Goal: Transaction & Acquisition: Obtain resource

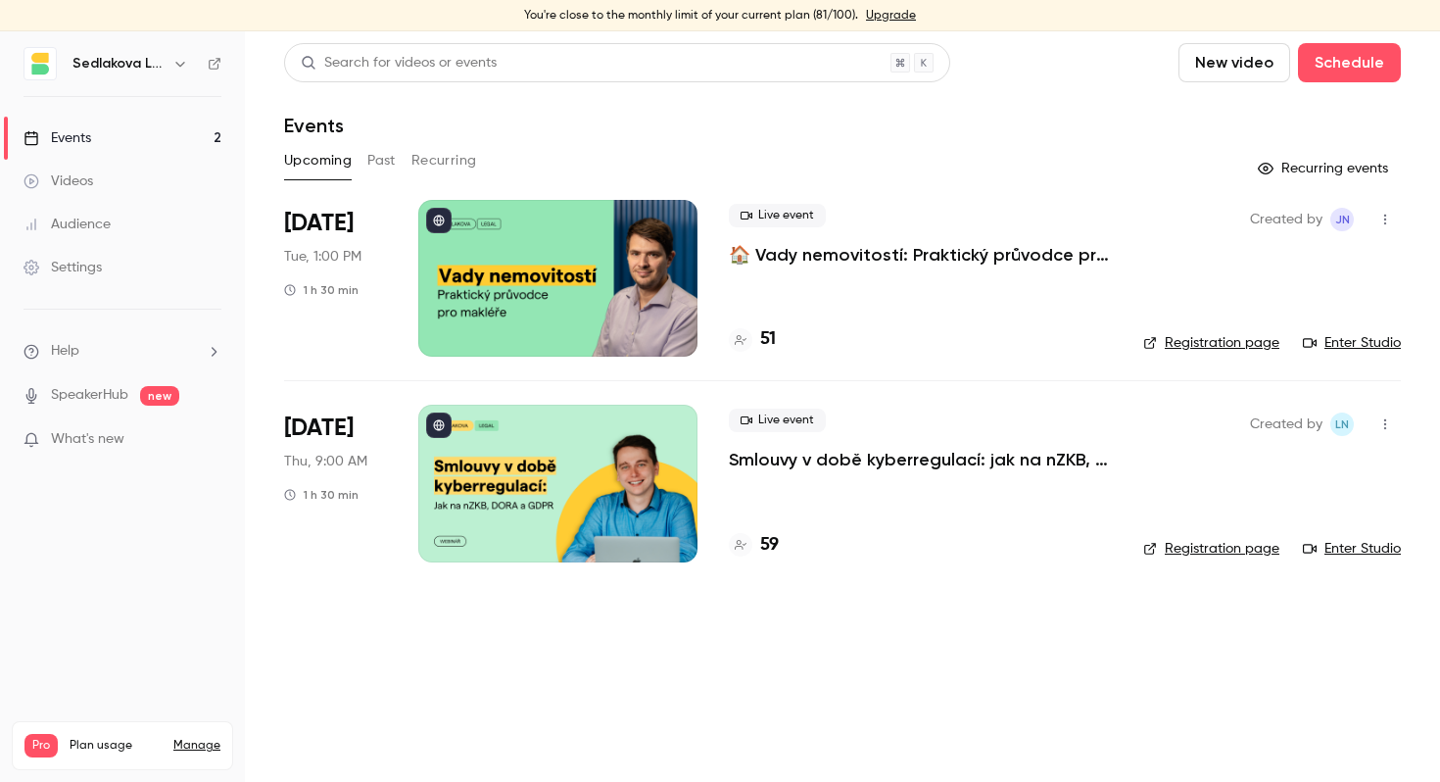
click at [804, 263] on p "🏠 Vady nemovitostí: Praktický průvodce pro makléře" at bounding box center [920, 255] width 383 height 24
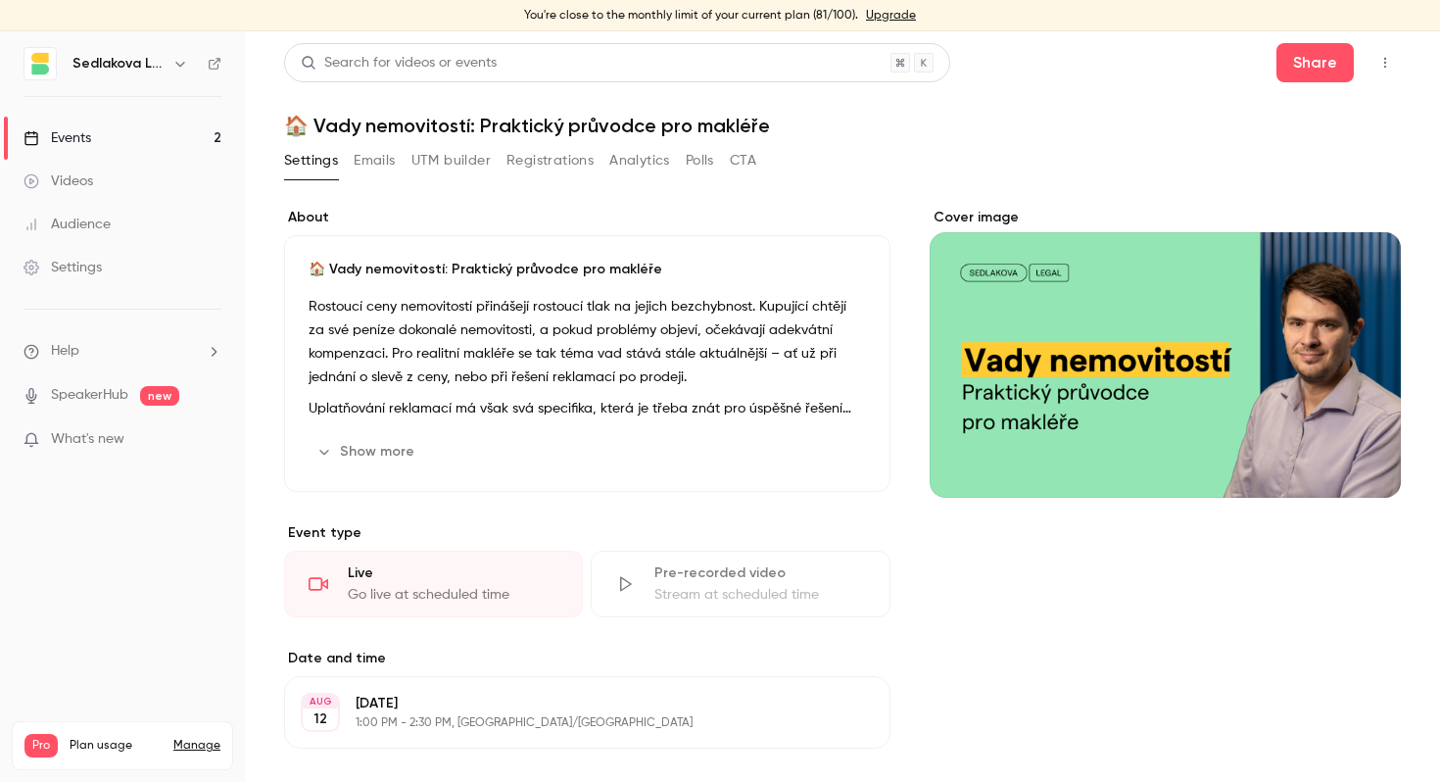
click at [377, 161] on button "Emails" at bounding box center [374, 160] width 41 height 31
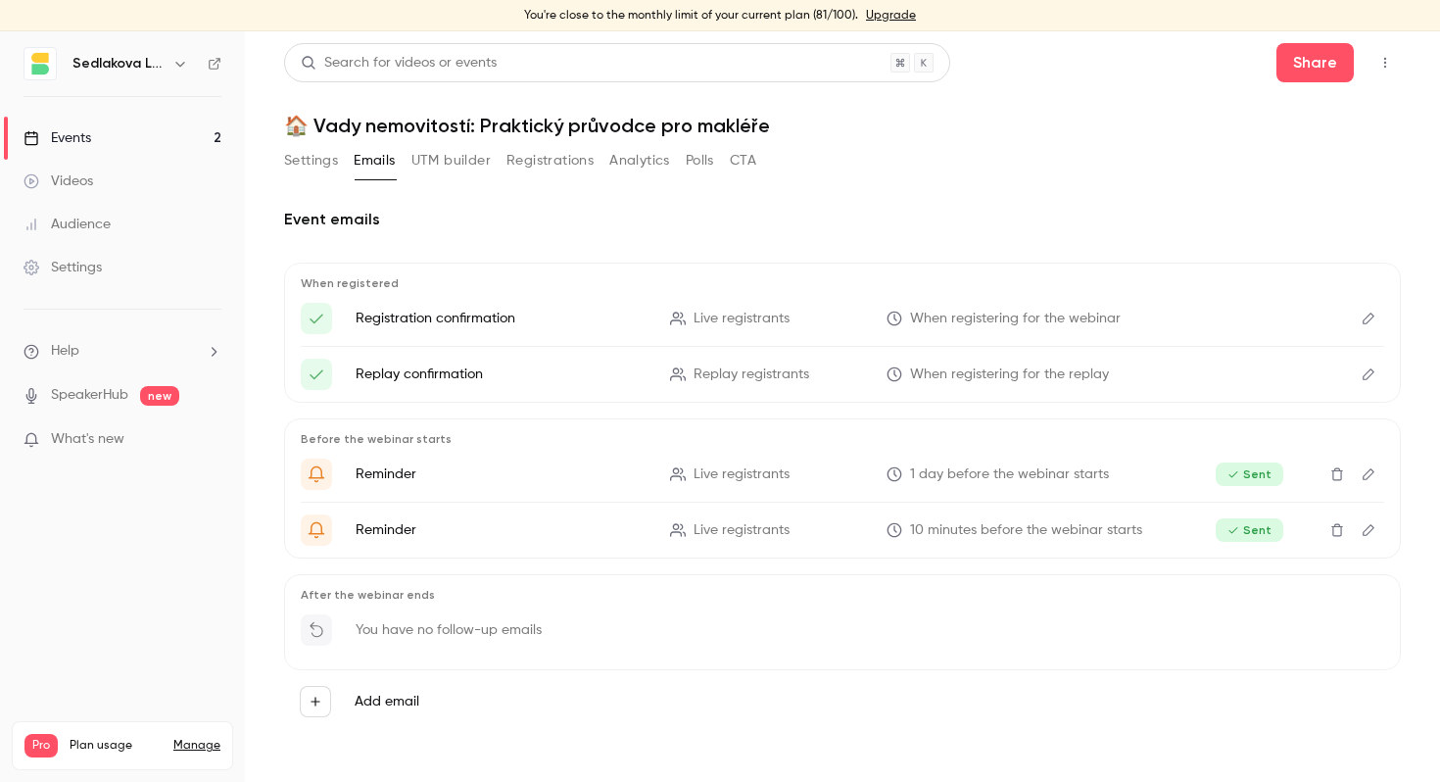
scroll to position [2, 0]
click at [116, 134] on link "Events 2" at bounding box center [122, 138] width 245 height 43
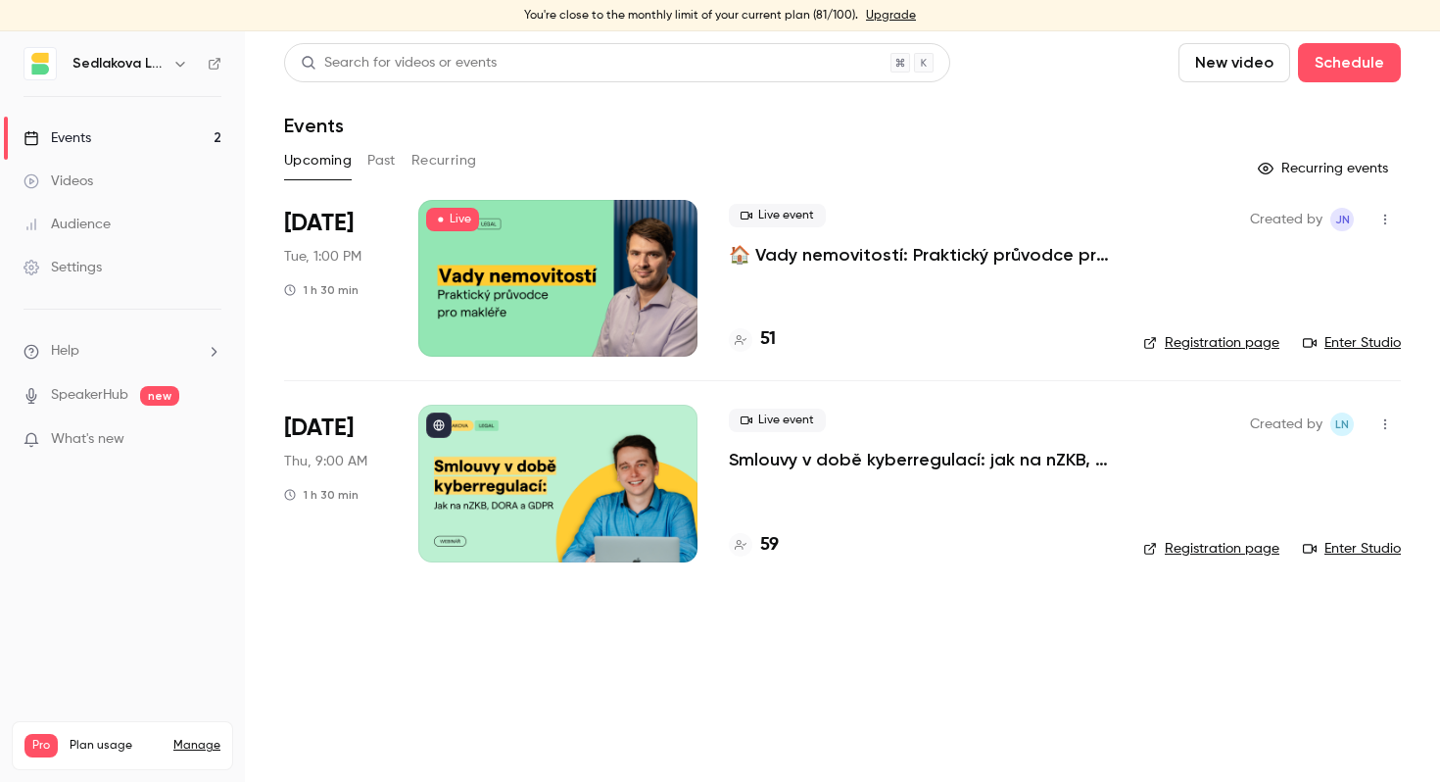
click at [644, 728] on main "Search for videos or events New video Schedule Events Upcoming Past Recurring R…" at bounding box center [842, 406] width 1195 height 750
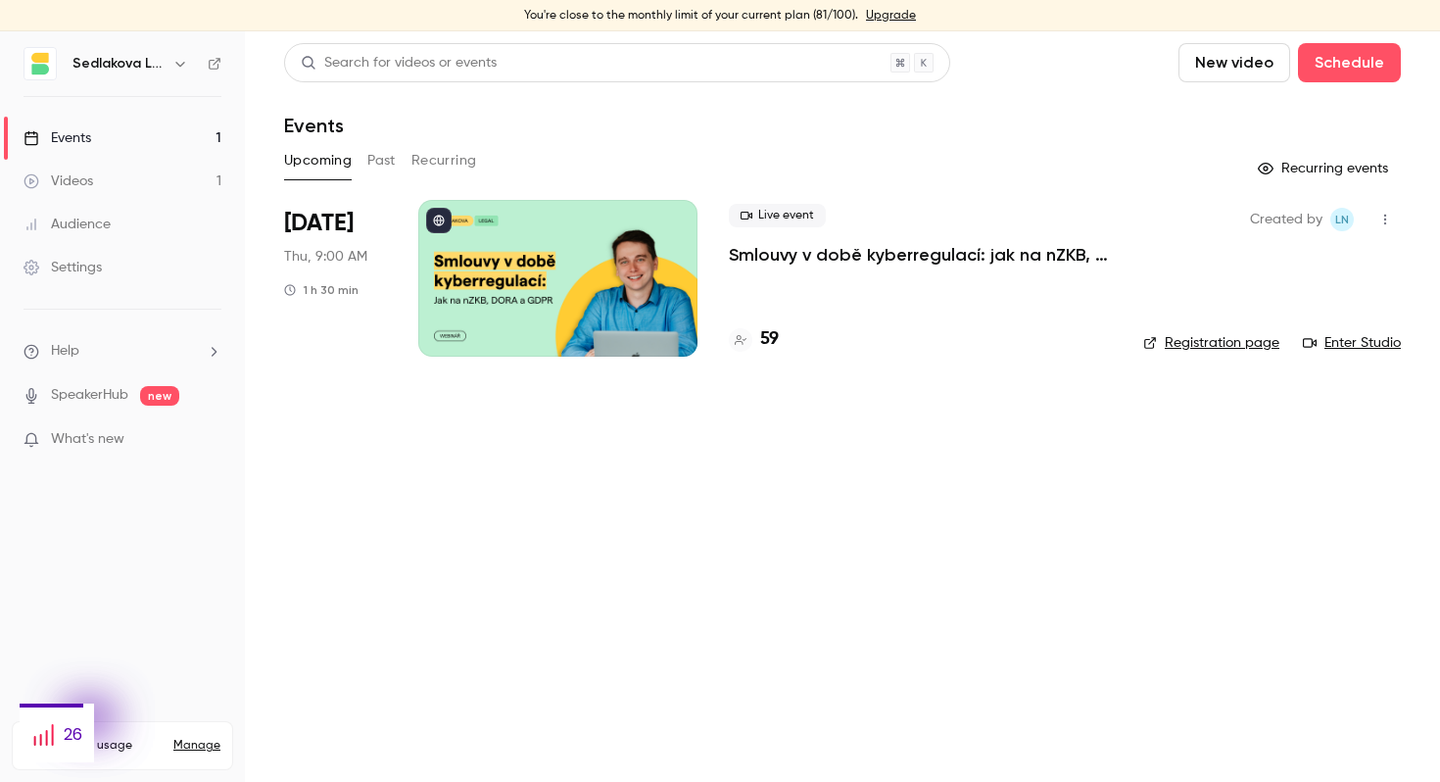
click at [90, 142] on div "Events" at bounding box center [58, 138] width 68 height 20
click at [98, 174] on link "Videos 1" at bounding box center [122, 181] width 245 height 43
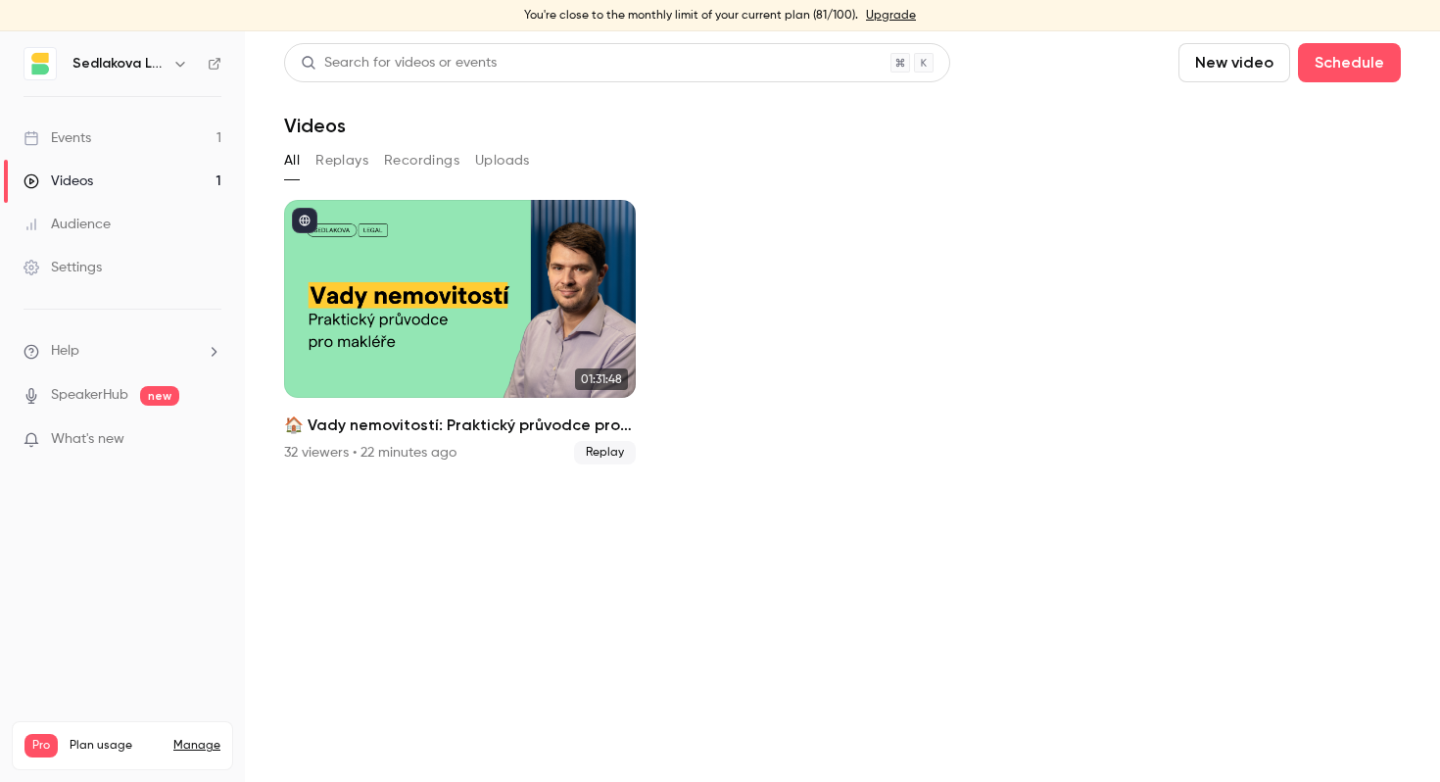
click at [861, 363] on ul "01:31:48 🏠 Vady nemovitostí: Praktický průvodce pro makléře 32 viewers • 22 min…" at bounding box center [842, 332] width 1116 height 264
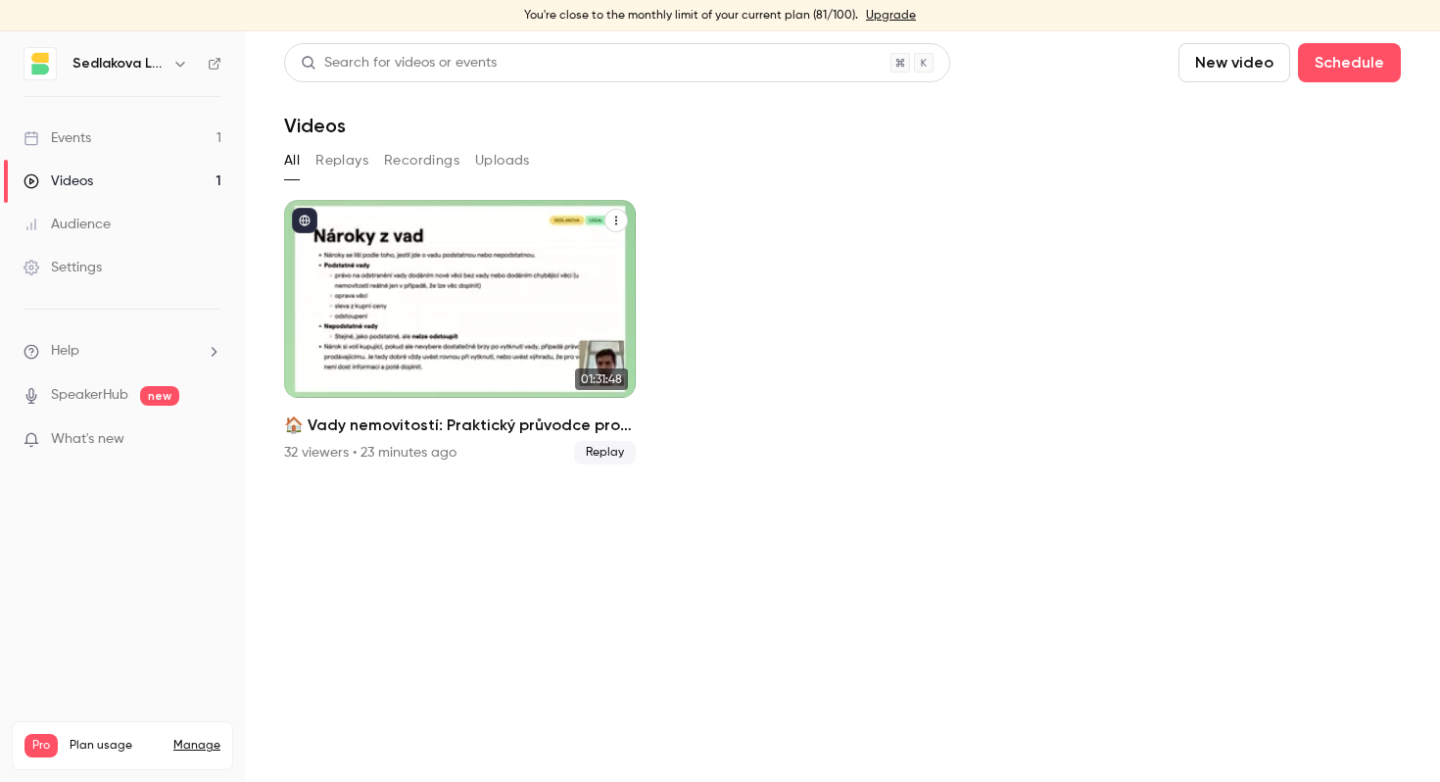
click at [609, 451] on span "Replay" at bounding box center [605, 453] width 62 height 24
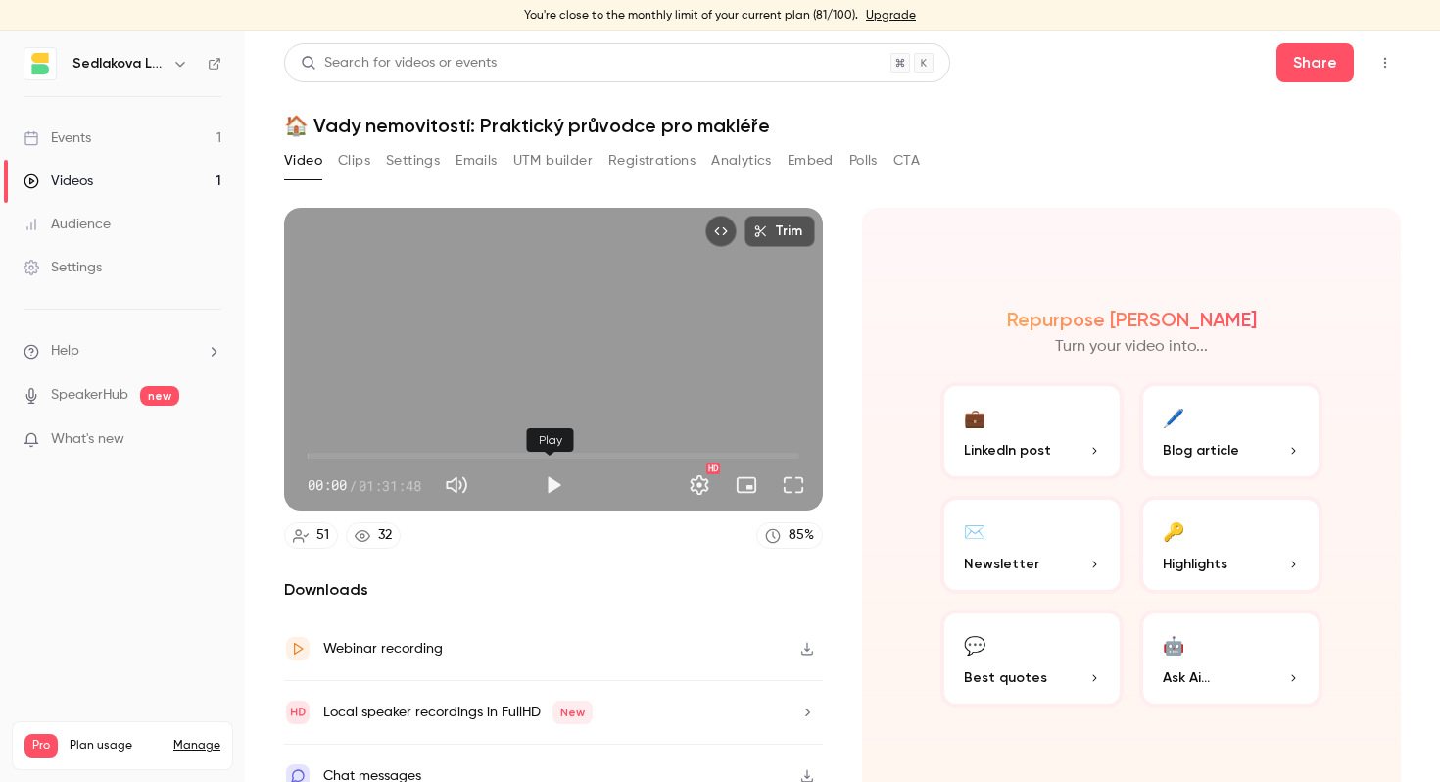
click at [551, 471] on button "Play" at bounding box center [553, 484] width 39 height 39
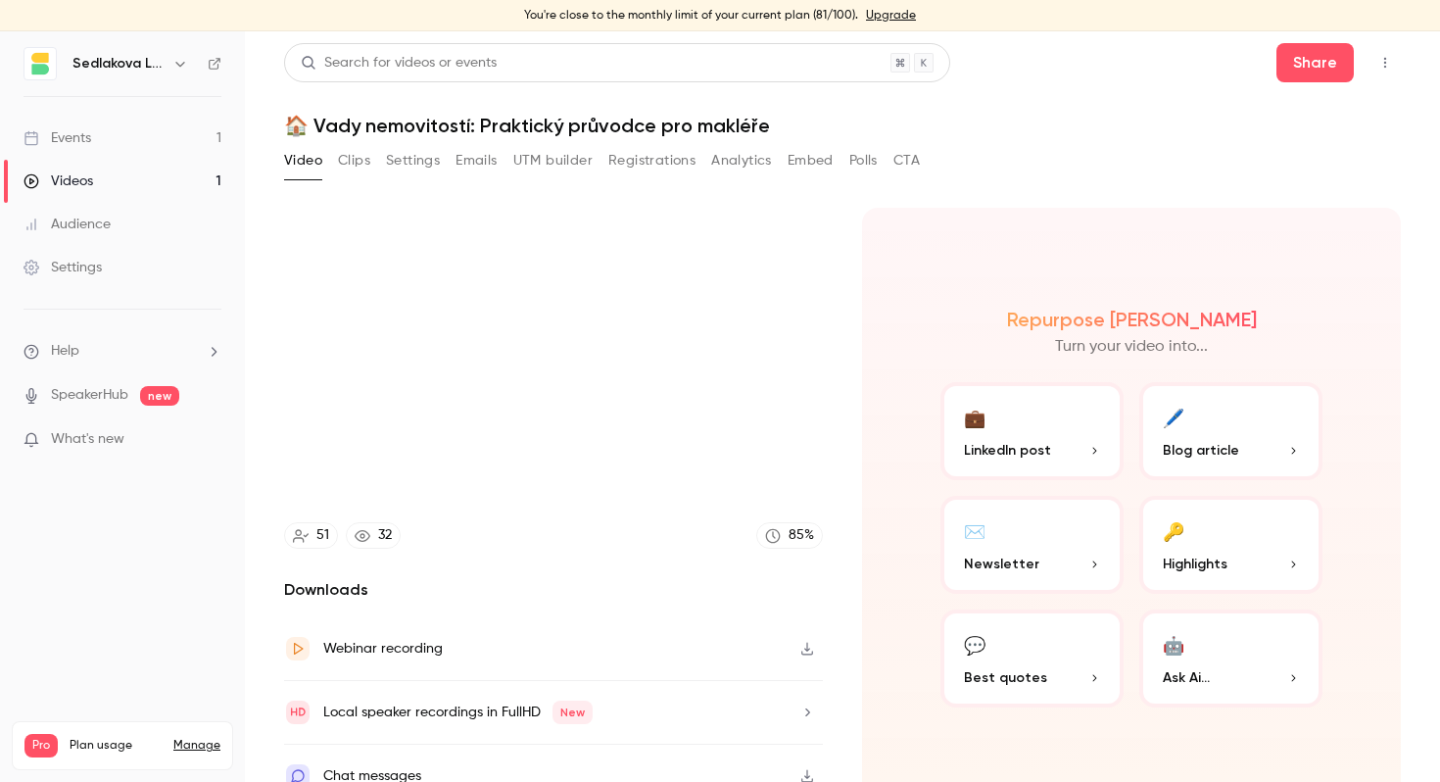
click at [658, 550] on div "Trim 00:19 00:19 / 01:31:48 HD 51 32 85 % Downloads Webinar recording Local spe…" at bounding box center [553, 507] width 539 height 599
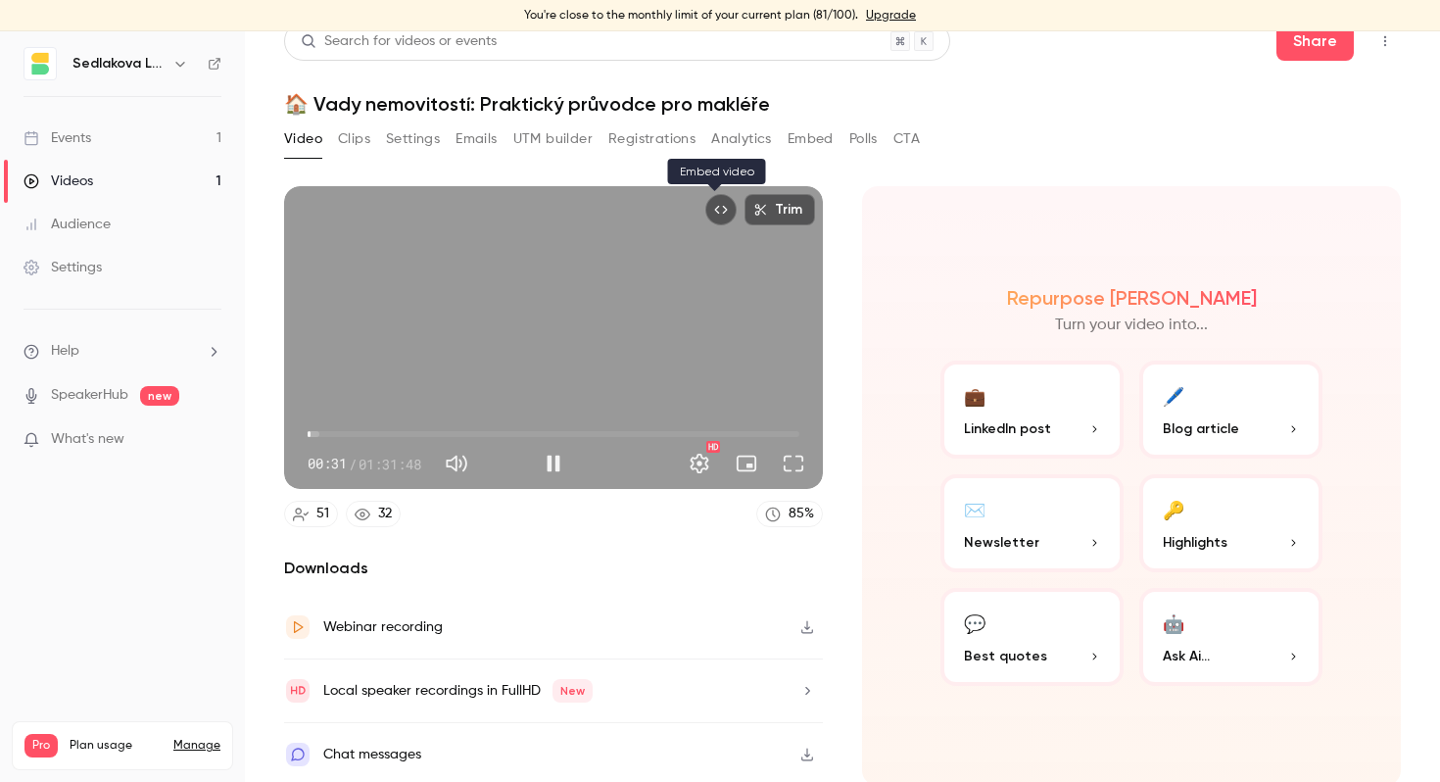
click at [720, 213] on icon "Embed video" at bounding box center [721, 210] width 14 height 14
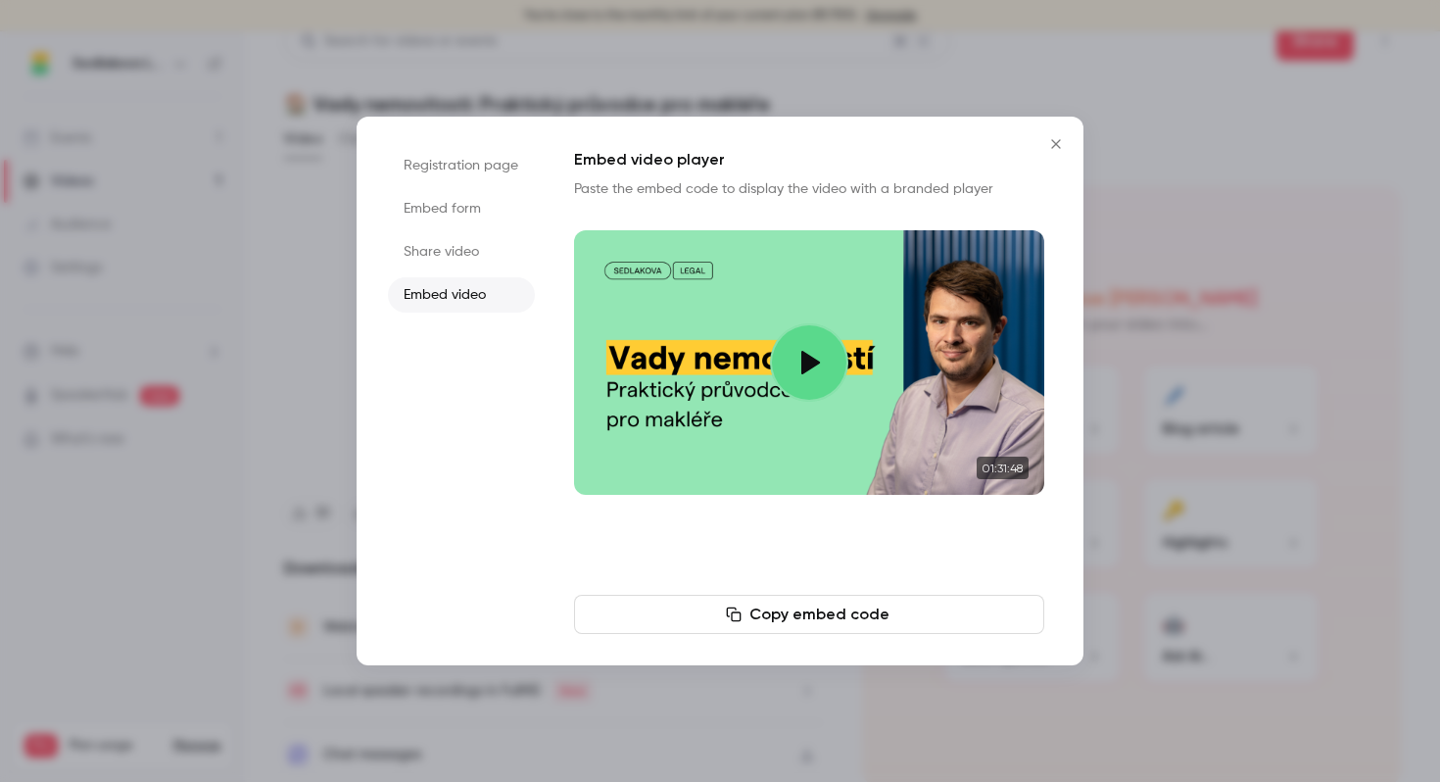
click at [850, 618] on button "Copy embed code" at bounding box center [809, 613] width 470 height 39
click at [440, 200] on li "Embed form" at bounding box center [461, 208] width 147 height 35
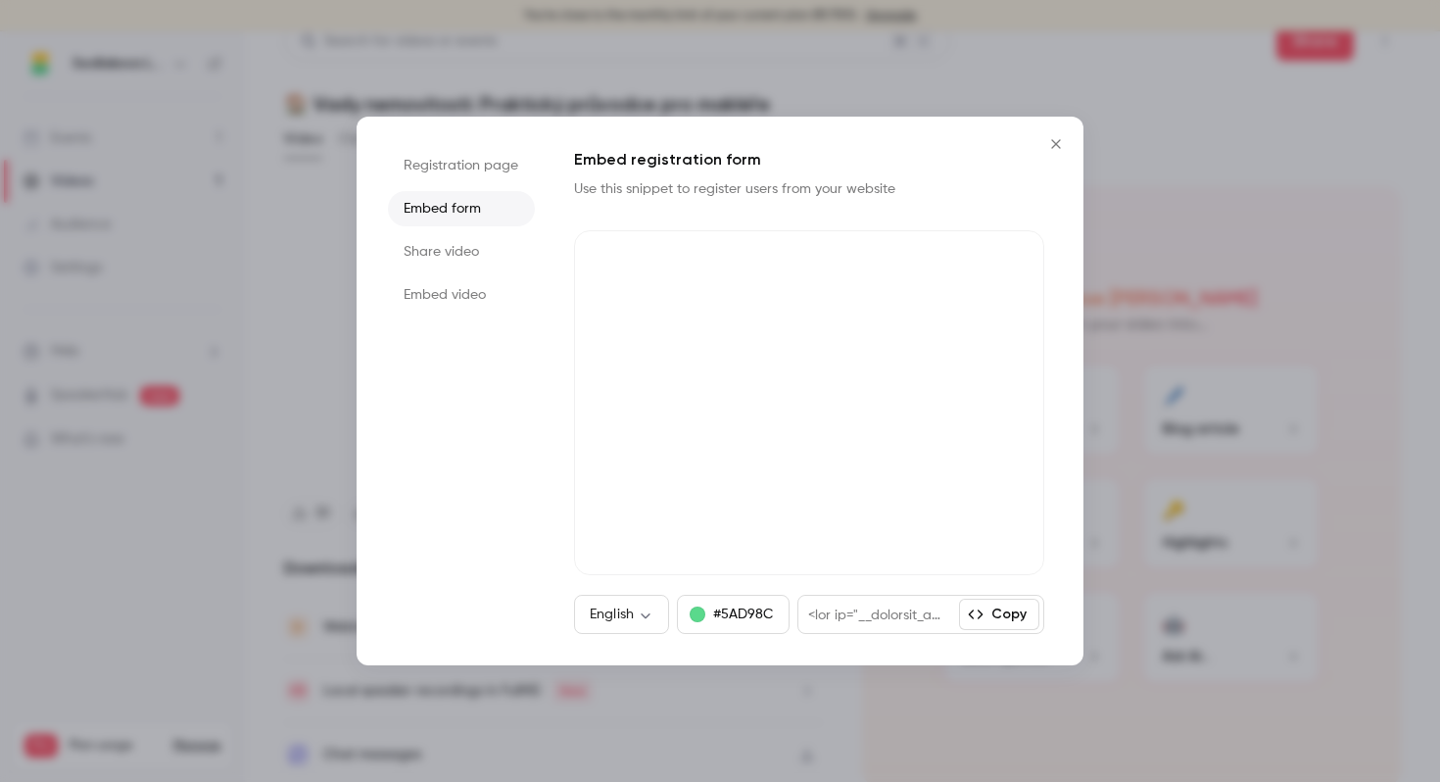
click at [455, 157] on li "Registration page" at bounding box center [461, 165] width 147 height 35
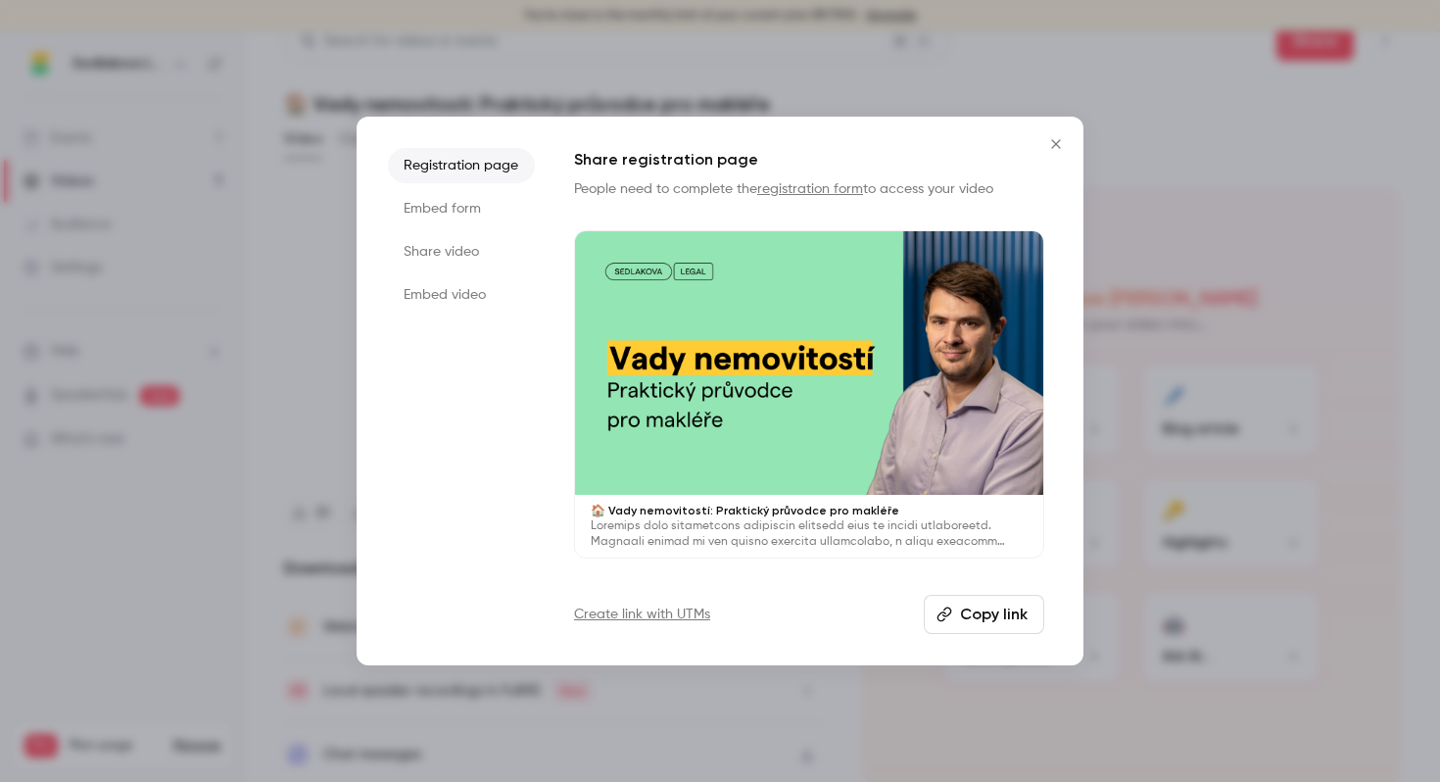
click at [458, 222] on li "Embed form" at bounding box center [461, 208] width 147 height 35
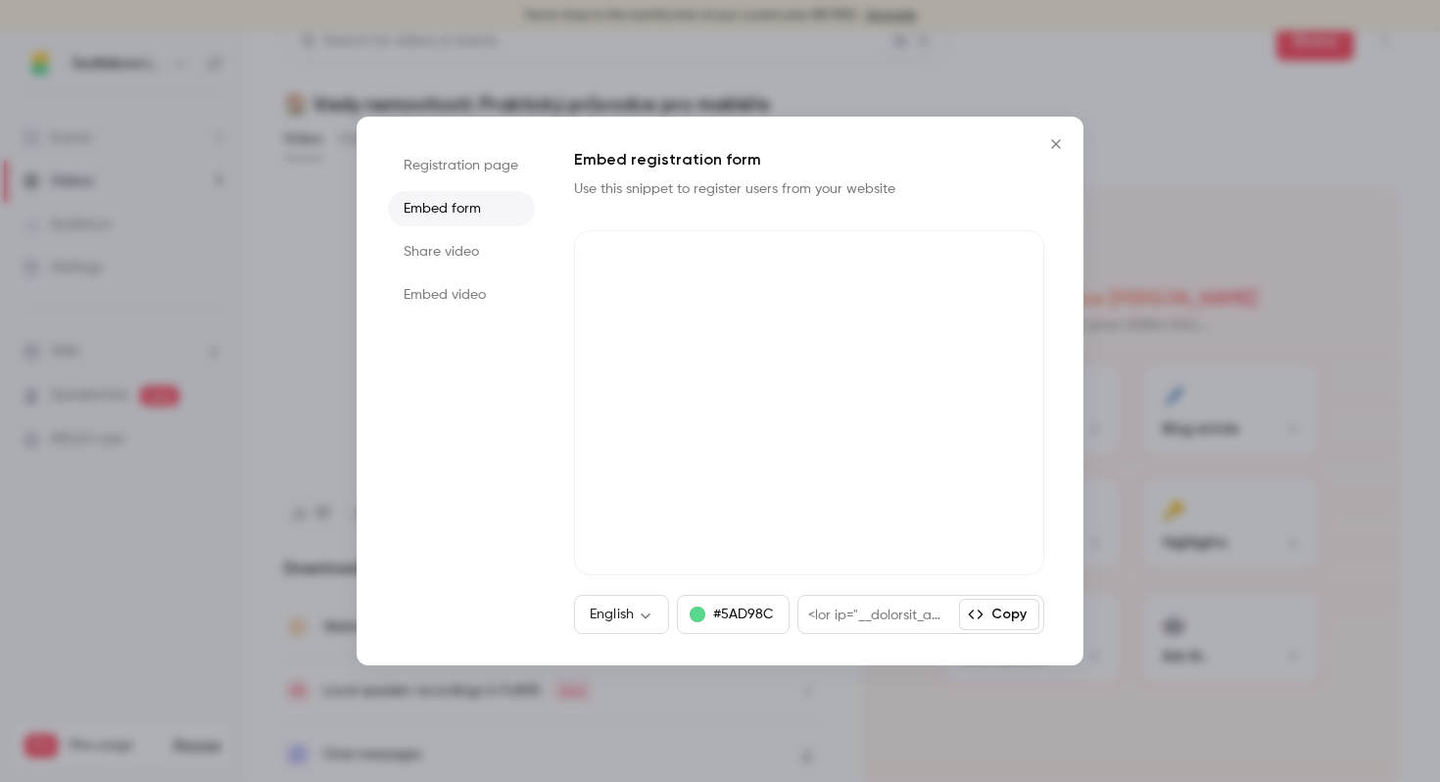
click at [452, 272] on ul "Registration page Embed form Share video Embed video" at bounding box center [461, 391] width 147 height 486
click at [448, 256] on li "Share video" at bounding box center [461, 251] width 147 height 35
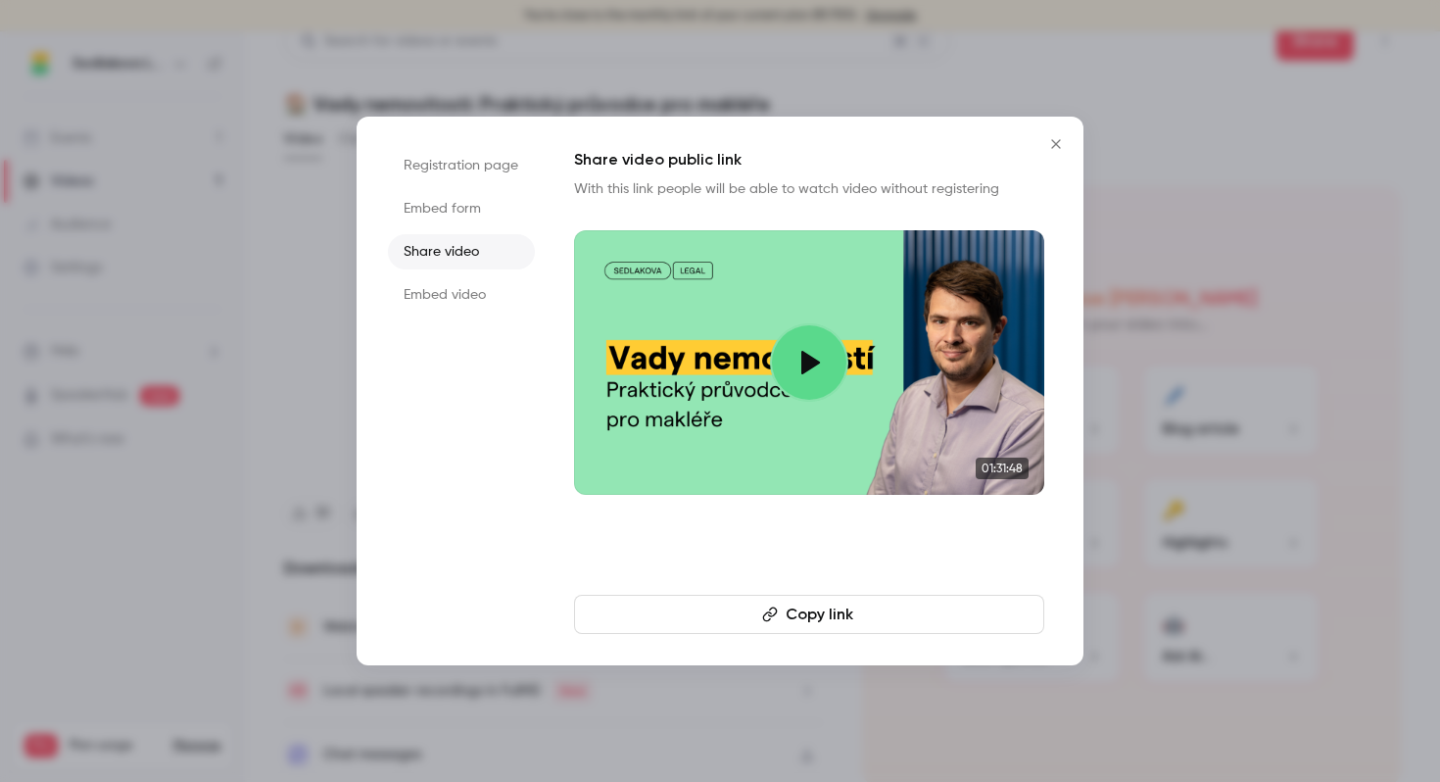
click at [457, 299] on li "Embed video" at bounding box center [461, 294] width 147 height 35
click at [868, 614] on button "Copy embed code" at bounding box center [809, 613] width 470 height 39
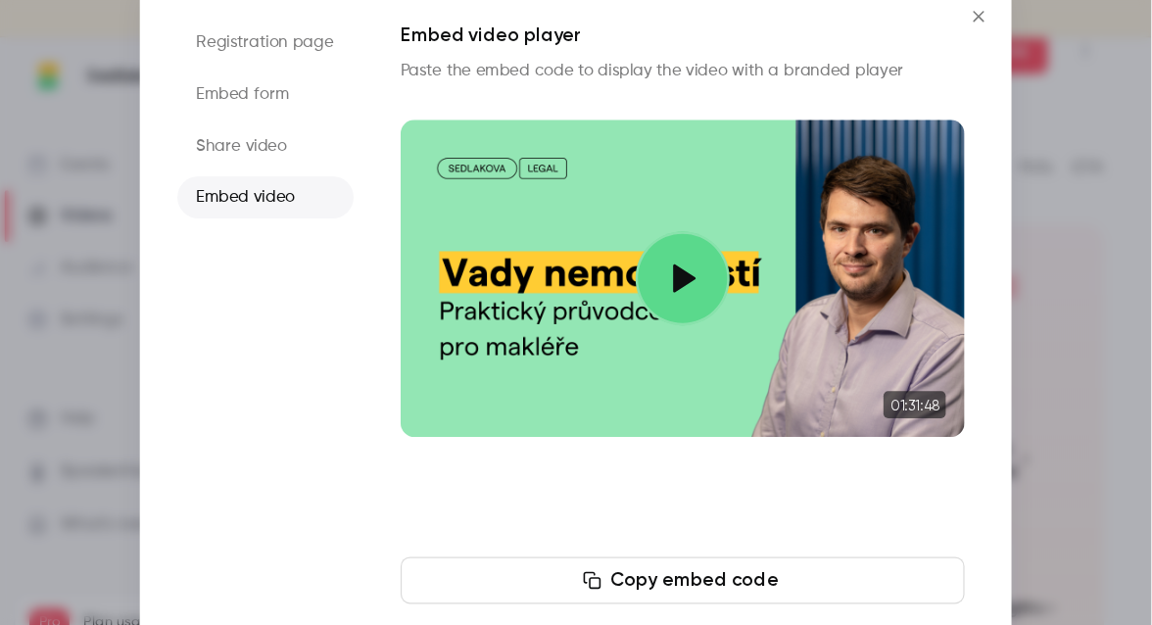
scroll to position [21, 0]
type input "*****"
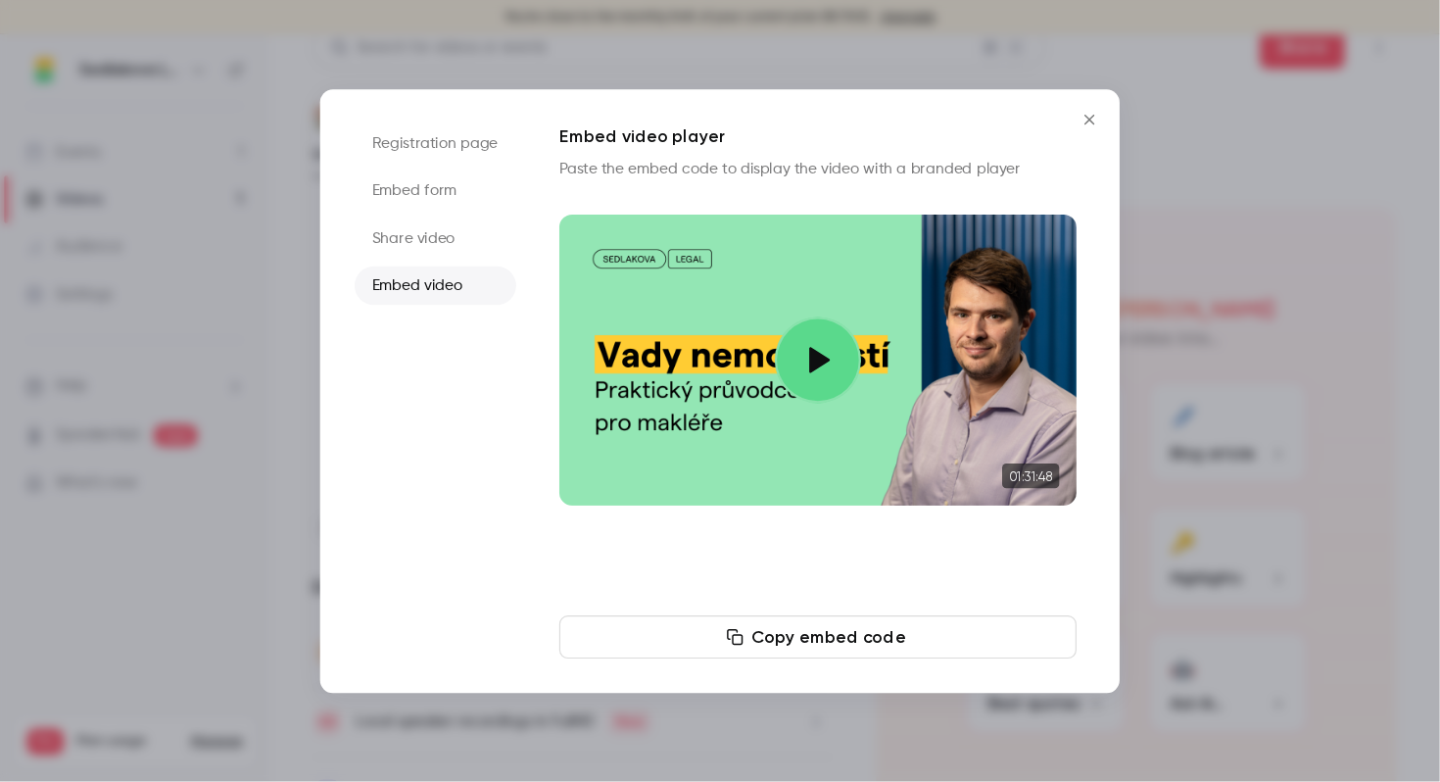
scroll to position [20, 0]
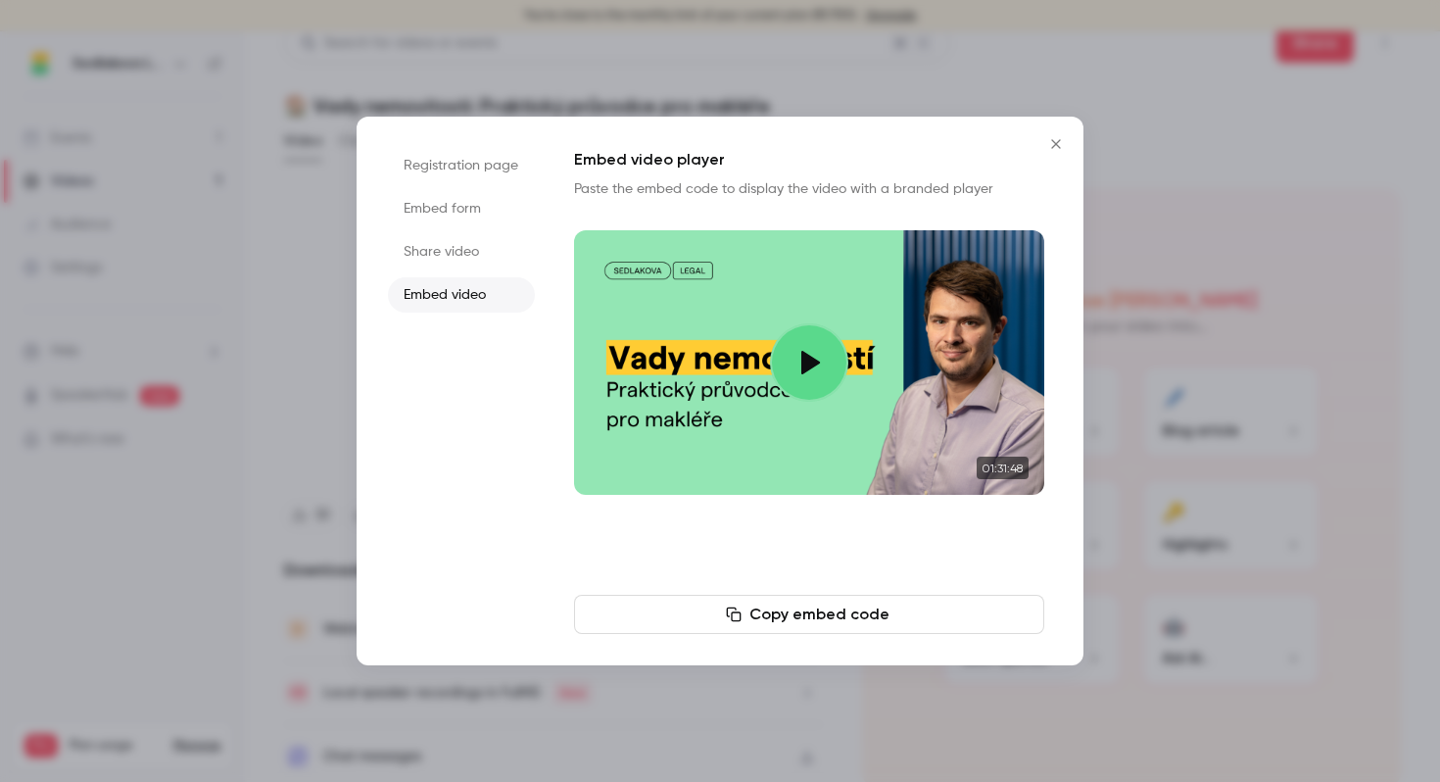
click at [1049, 81] on div at bounding box center [720, 391] width 1440 height 782
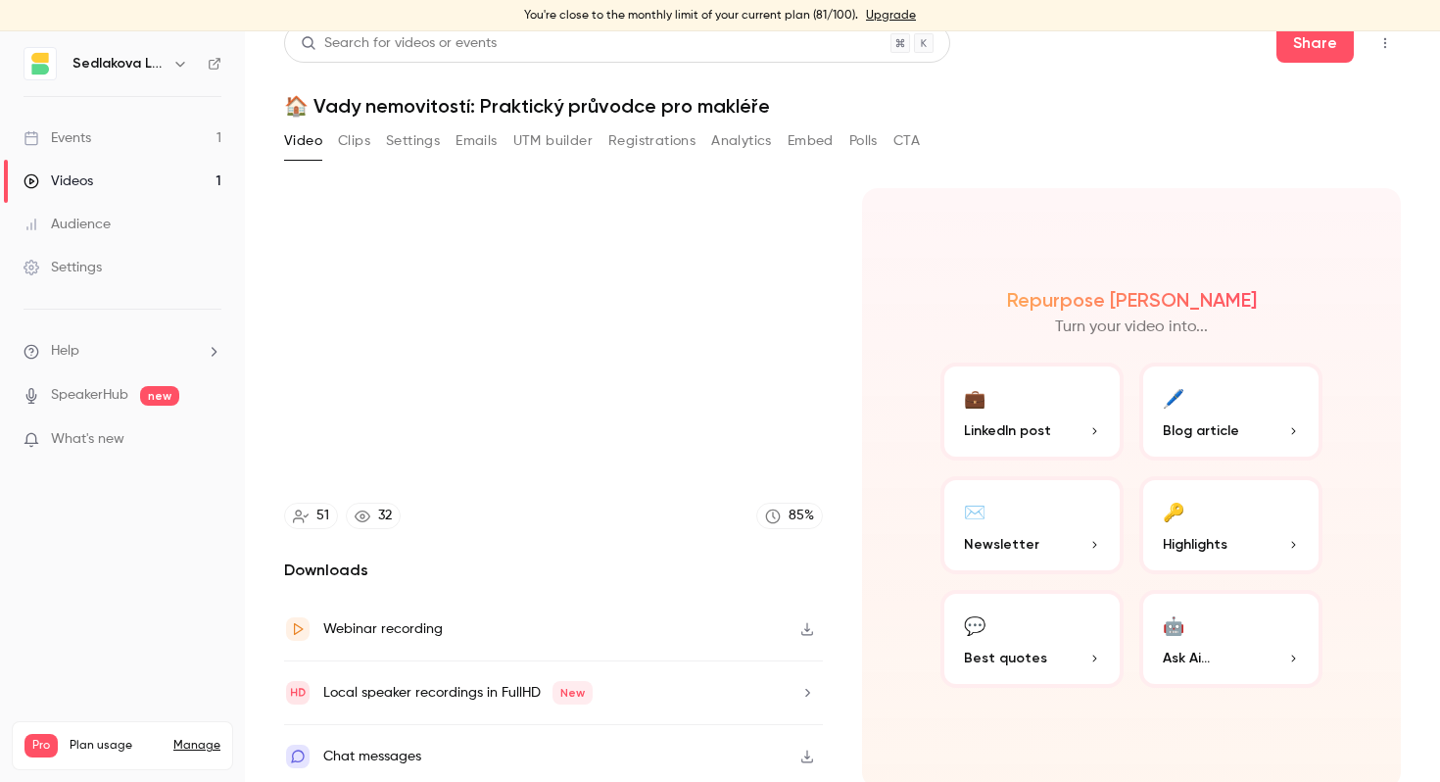
click at [299, 145] on button "Video" at bounding box center [303, 140] width 38 height 31
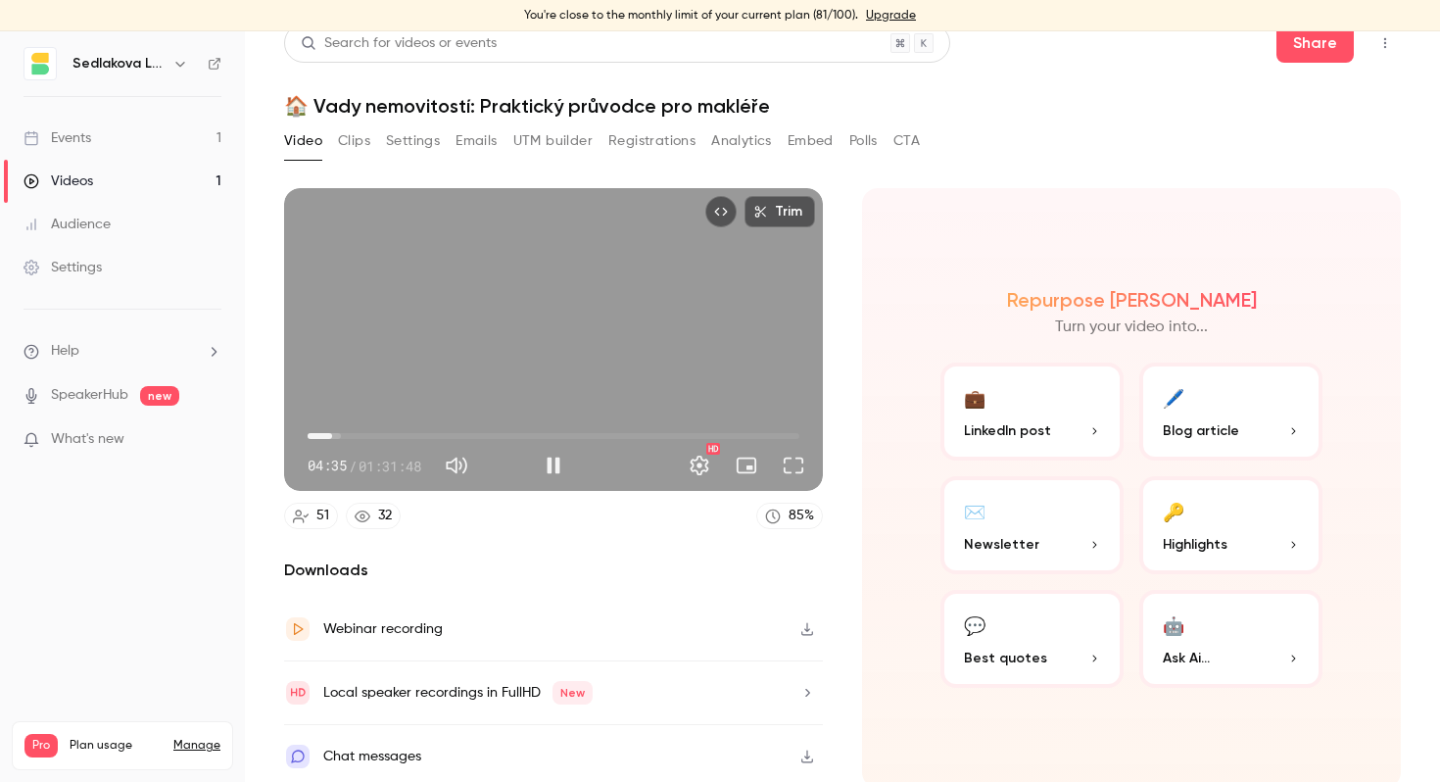
click at [714, 209] on icon "Embed video" at bounding box center [721, 212] width 14 height 14
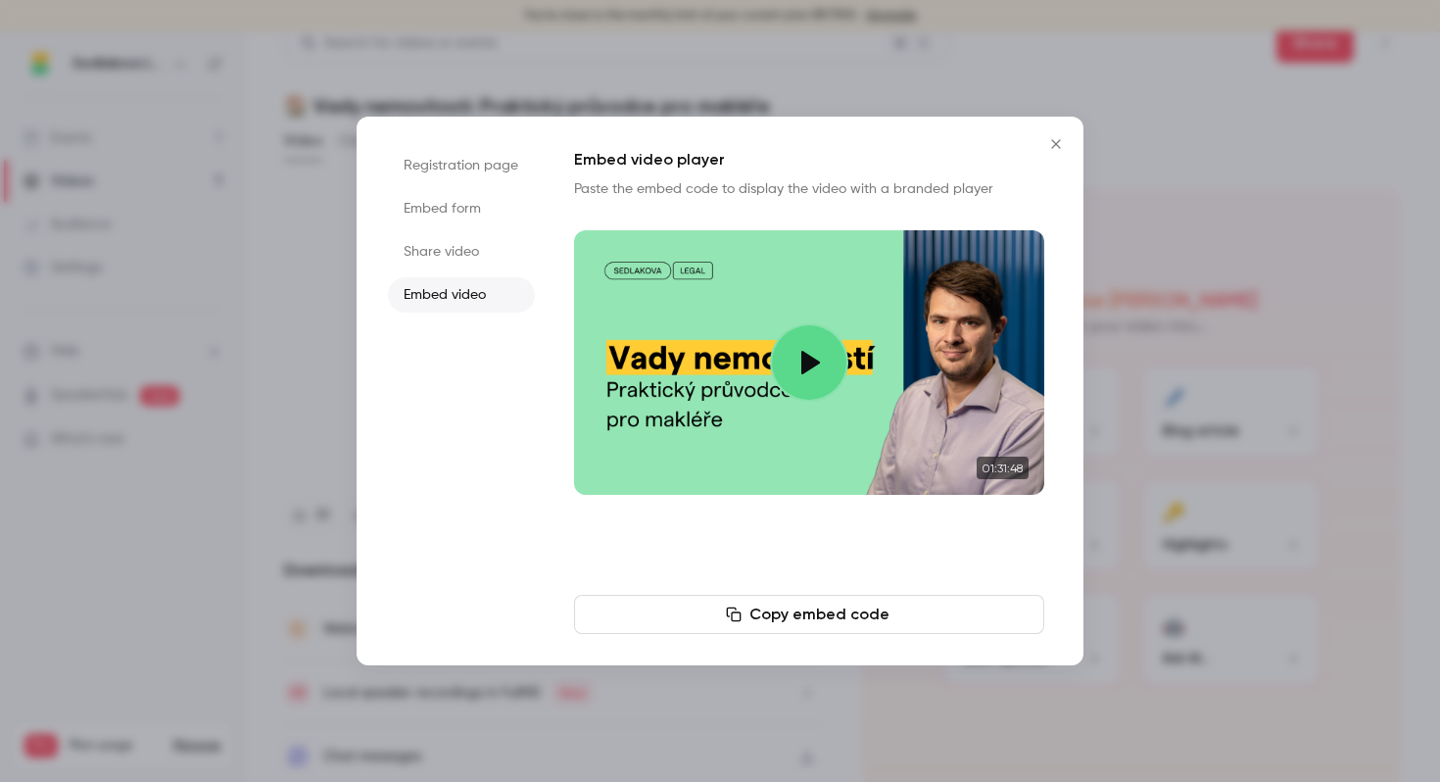
click at [1057, 142] on icon "Close" at bounding box center [1055, 143] width 9 height 9
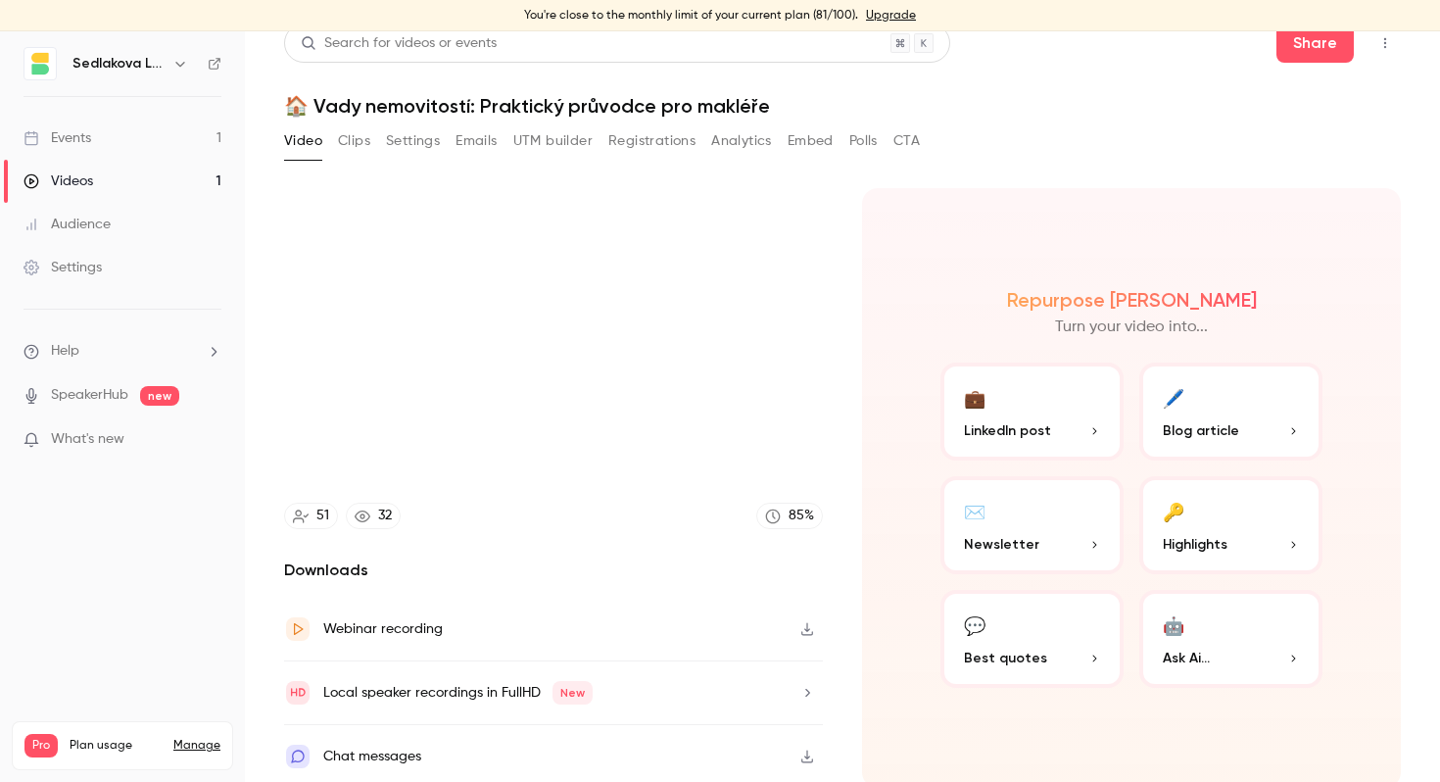
type input "*****"
click at [655, 140] on button "Registrations" at bounding box center [651, 140] width 87 height 31
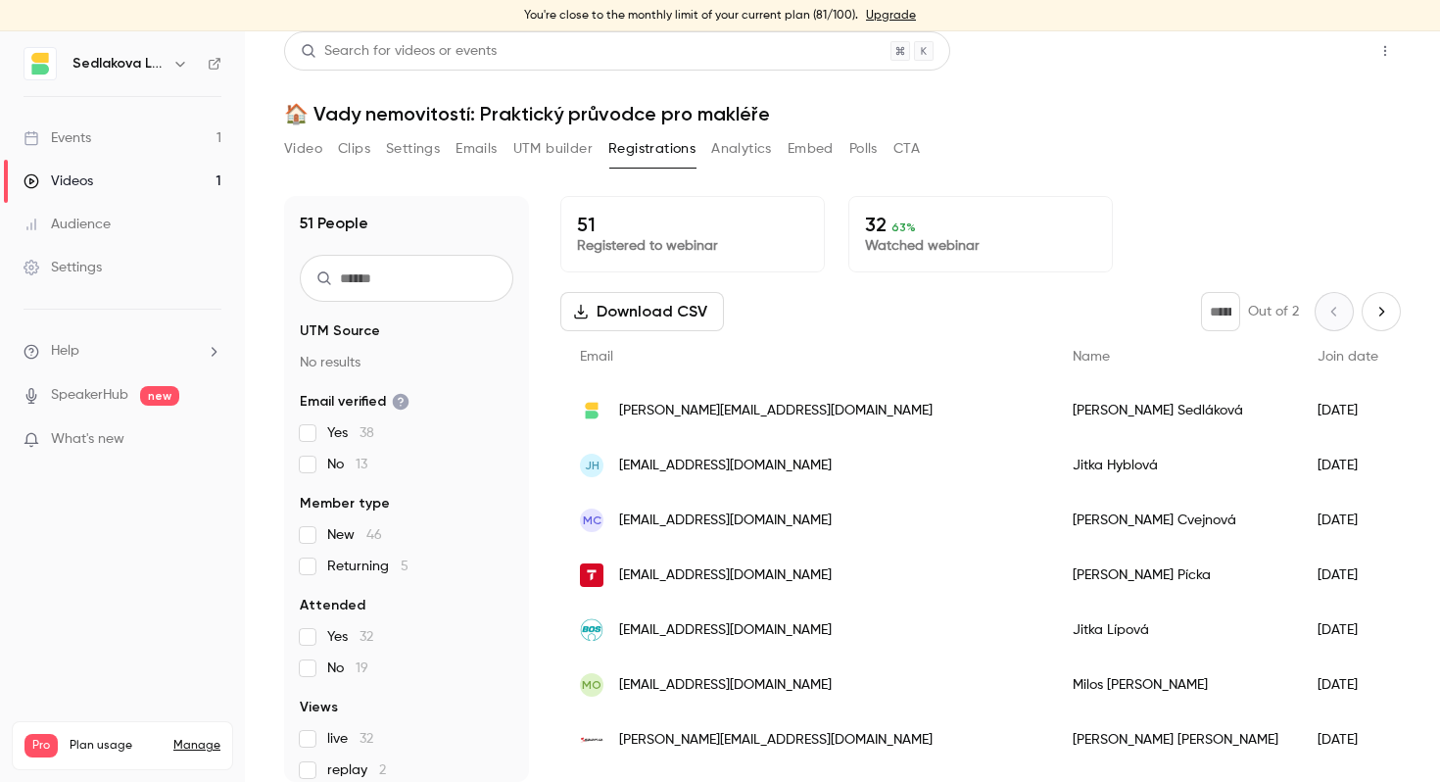
click at [1322, 60] on button "Share" at bounding box center [1314, 50] width 77 height 39
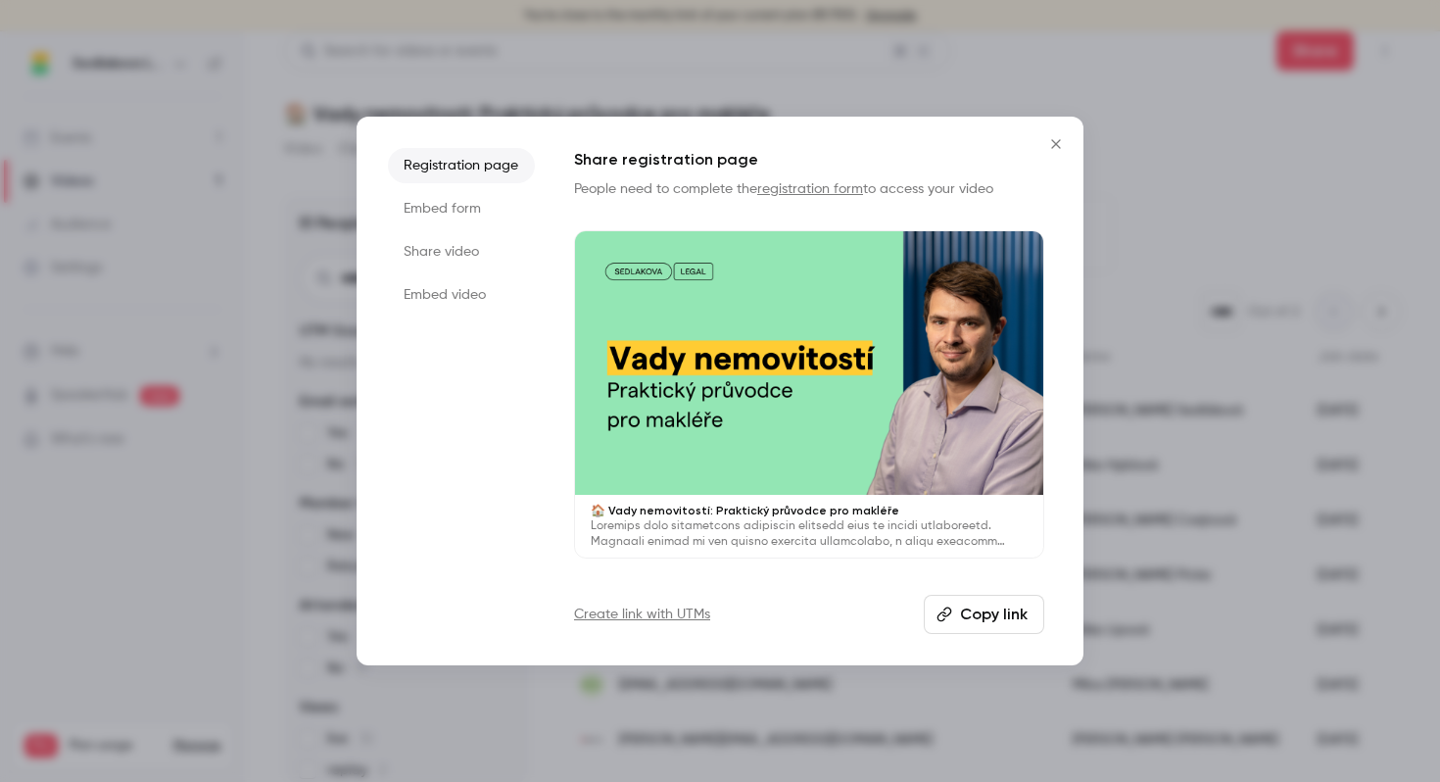
click at [436, 253] on li "Share video" at bounding box center [461, 251] width 147 height 35
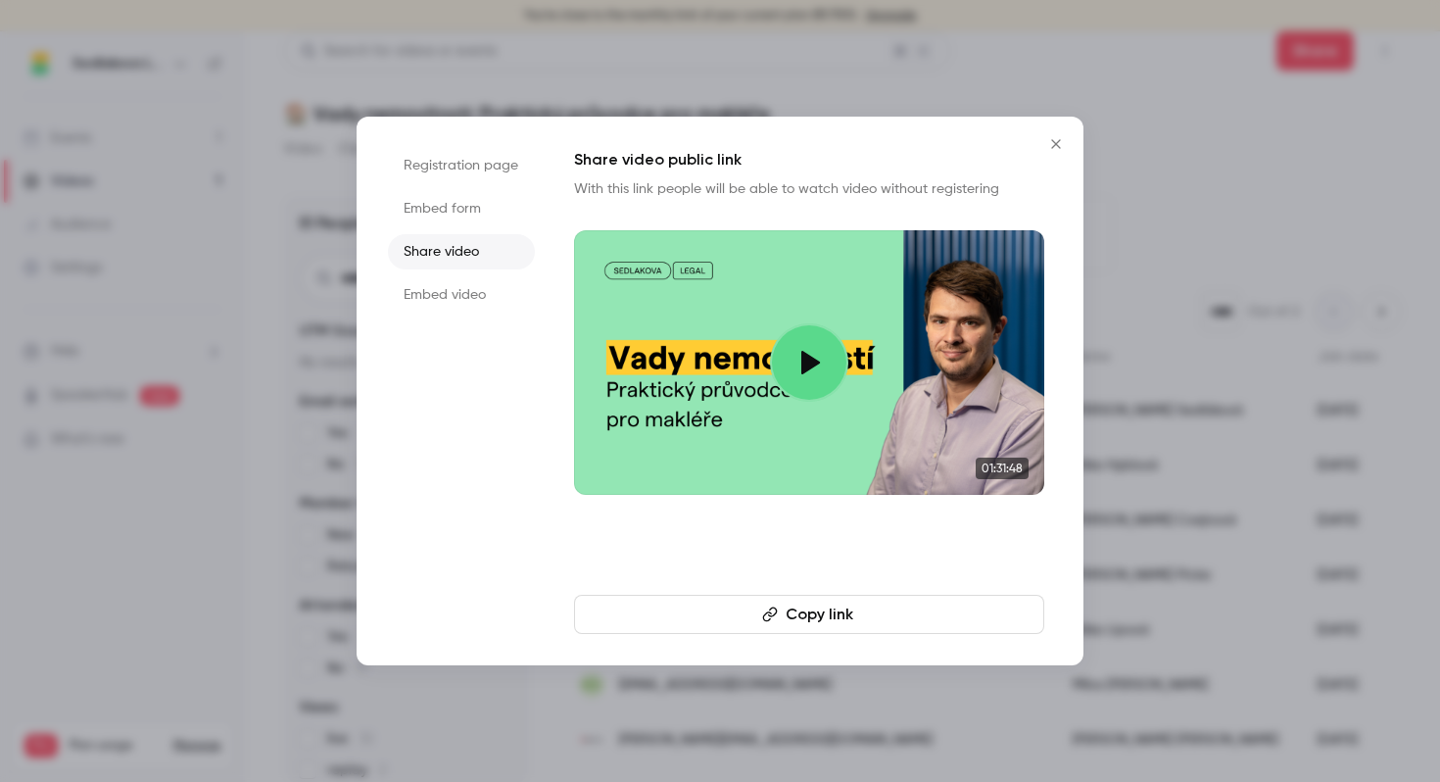
click at [795, 621] on button "Copy link" at bounding box center [809, 613] width 470 height 39
click at [1056, 142] on icon "Close" at bounding box center [1055, 143] width 9 height 9
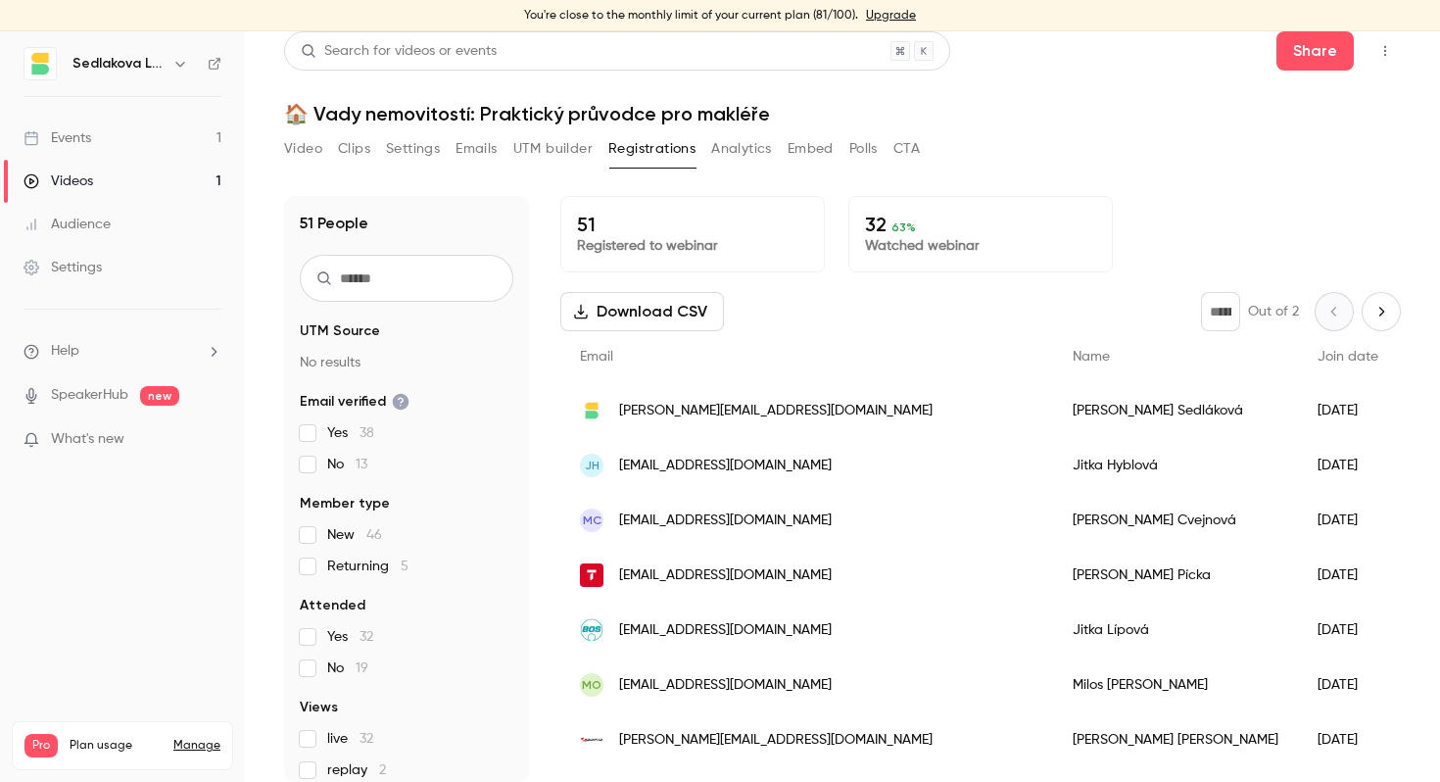
click at [81, 179] on div "Videos" at bounding box center [59, 181] width 70 height 20
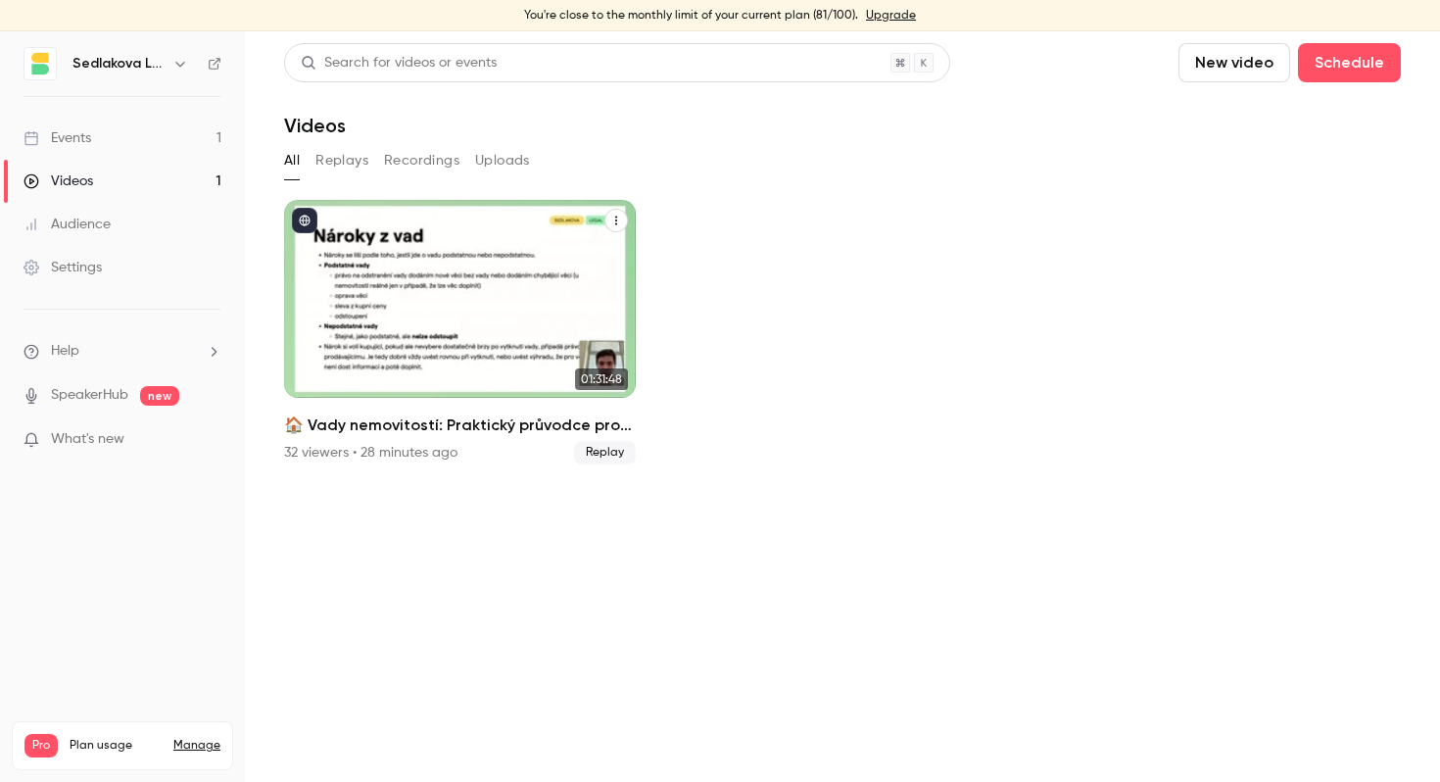
click at [593, 455] on span "Replay" at bounding box center [605, 453] width 62 height 24
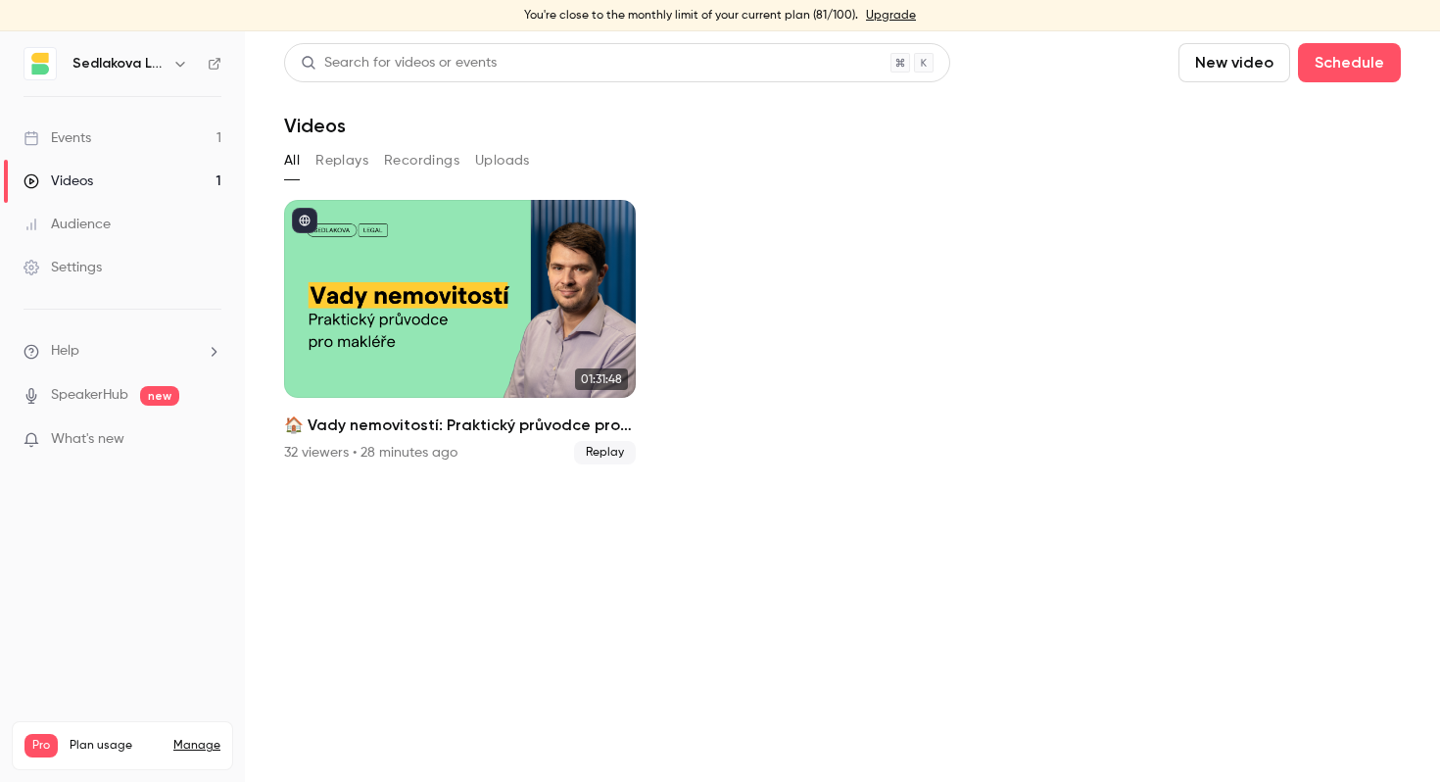
click at [137, 145] on link "Events 1" at bounding box center [122, 138] width 245 height 43
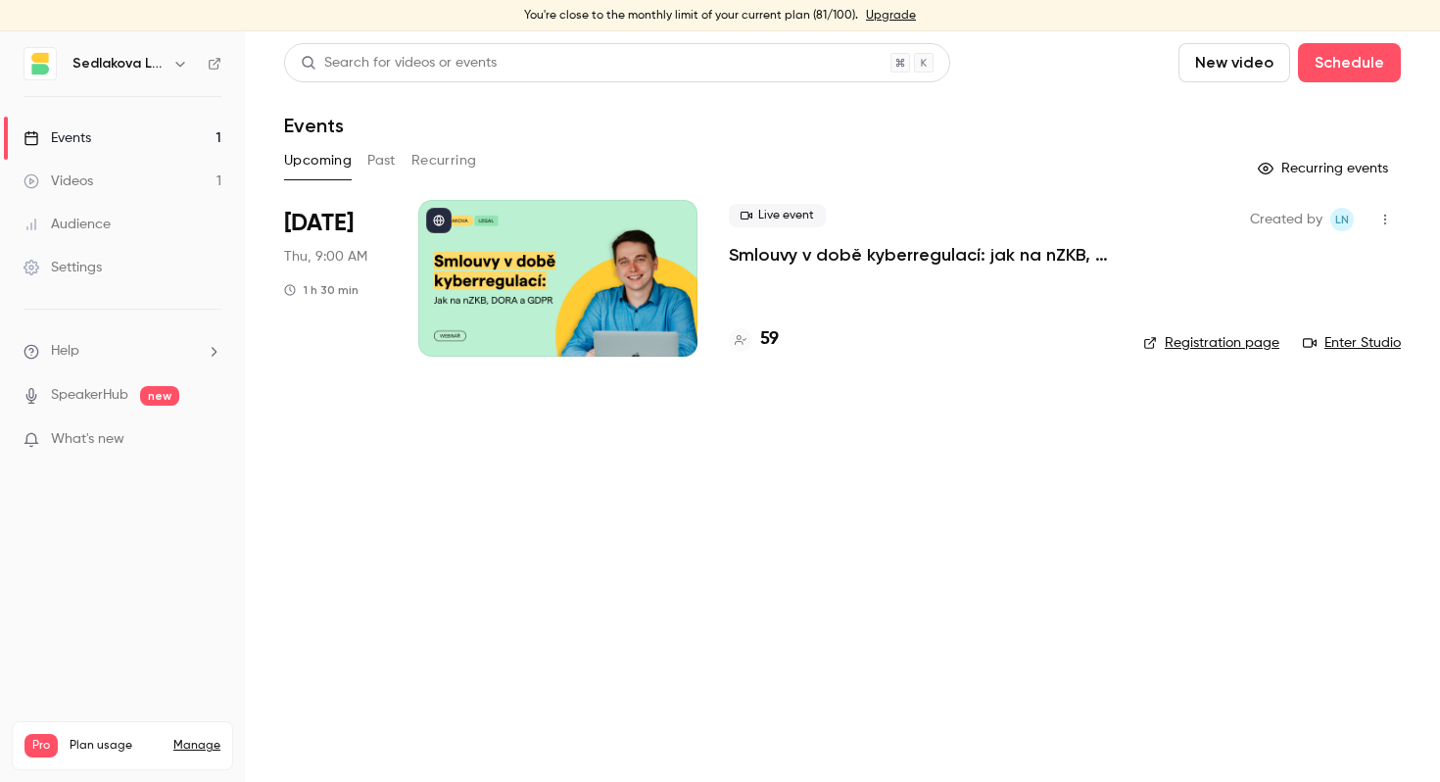
click at [152, 58] on h6 "Sedlakova Legal" at bounding box center [118, 64] width 92 height 20
click at [191, 69] on button "button" at bounding box center [180, 64] width 24 height 24
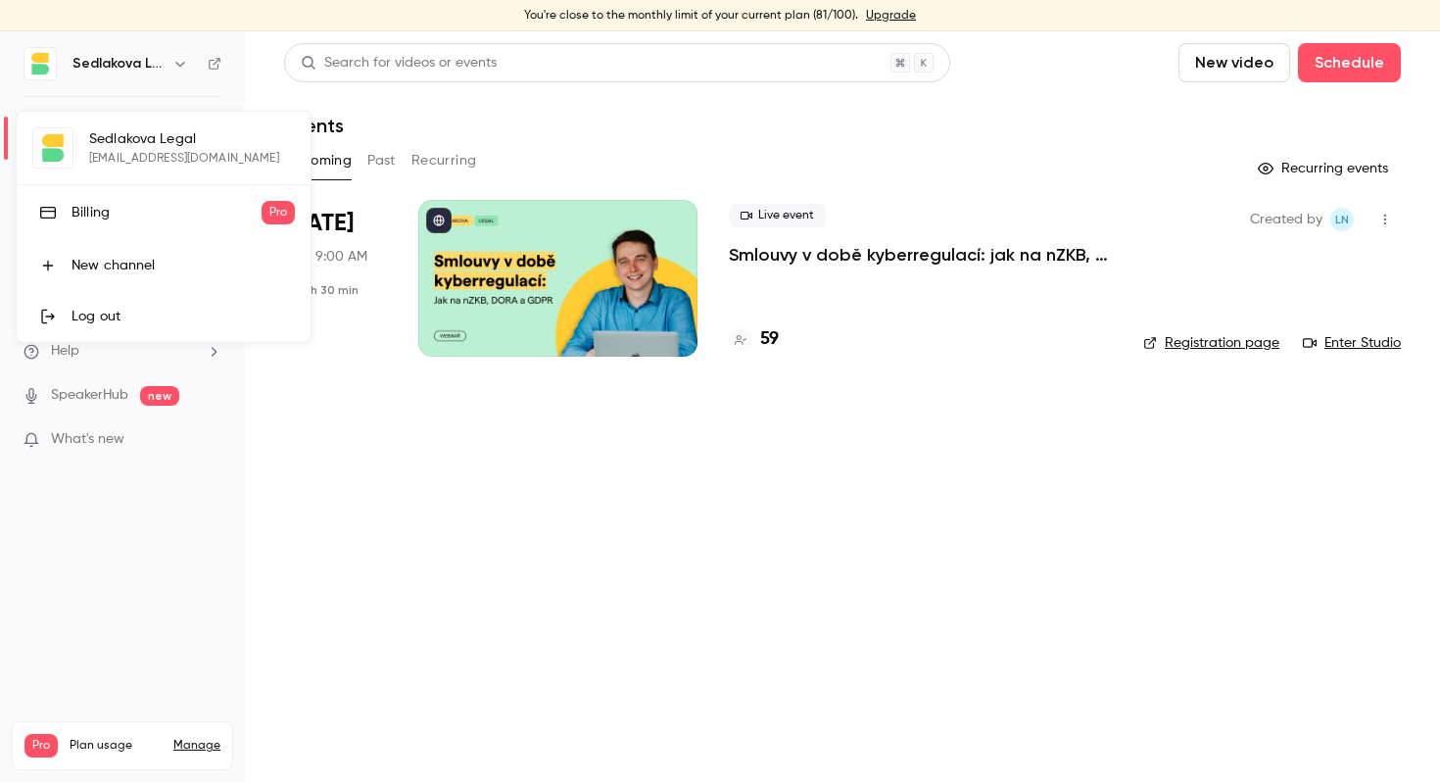
click at [211, 62] on div at bounding box center [720, 391] width 1440 height 782
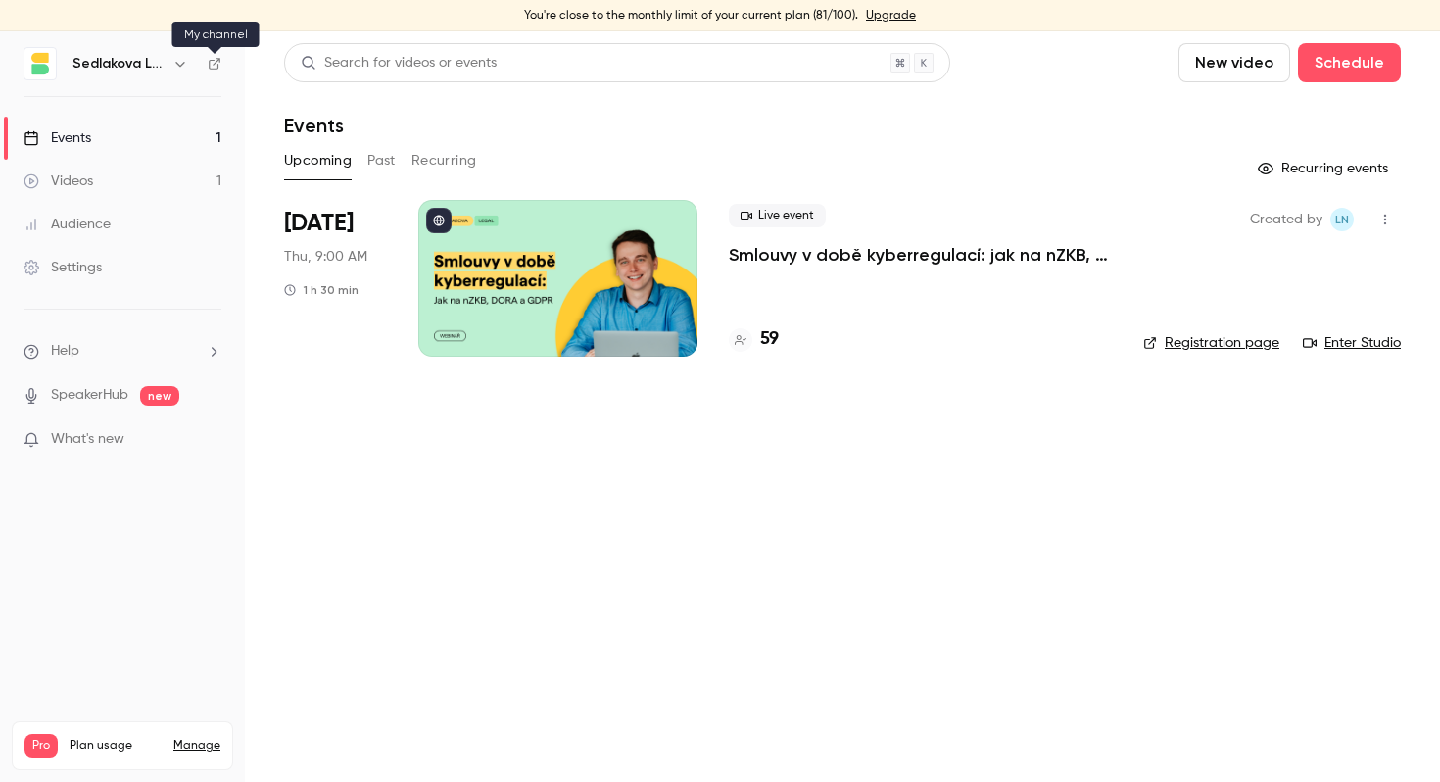
click at [213, 64] on icon at bounding box center [215, 64] width 14 height 14
click at [99, 141] on link "Events 1" at bounding box center [122, 138] width 245 height 43
click at [90, 173] on div "Videos" at bounding box center [59, 181] width 70 height 20
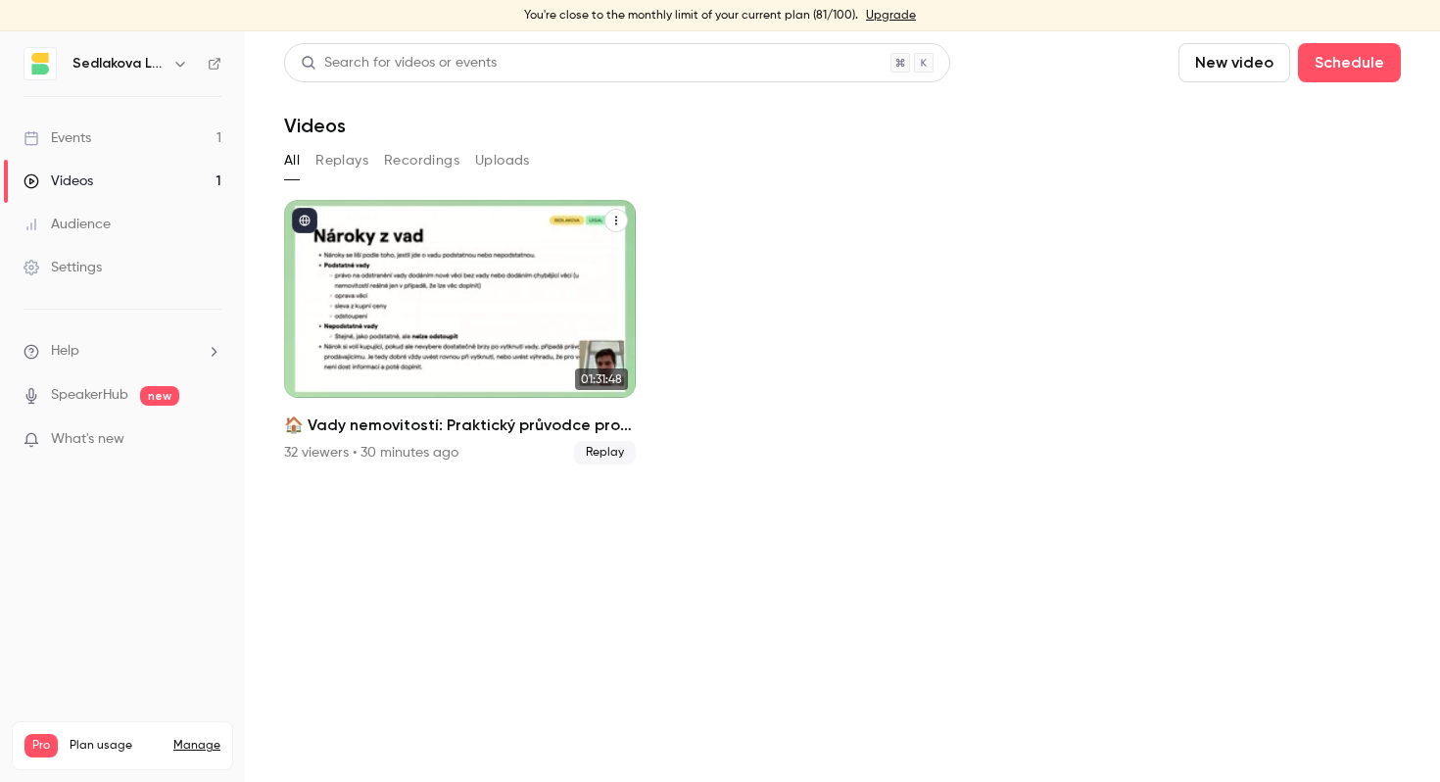
click at [567, 261] on div "🏠 Vady nemovitostí: Praktický průvodce pro makléře" at bounding box center [460, 299] width 352 height 198
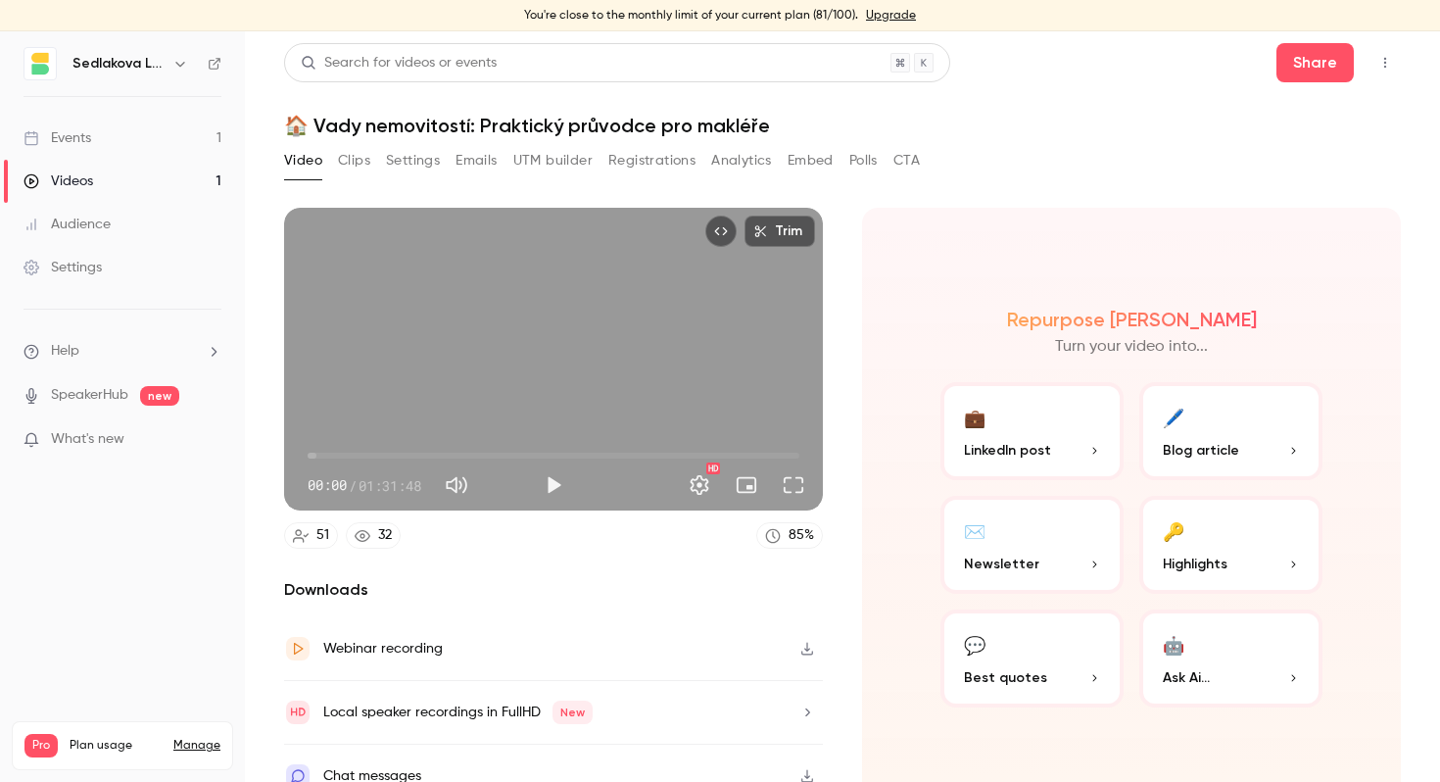
click at [652, 164] on button "Registrations" at bounding box center [651, 160] width 87 height 31
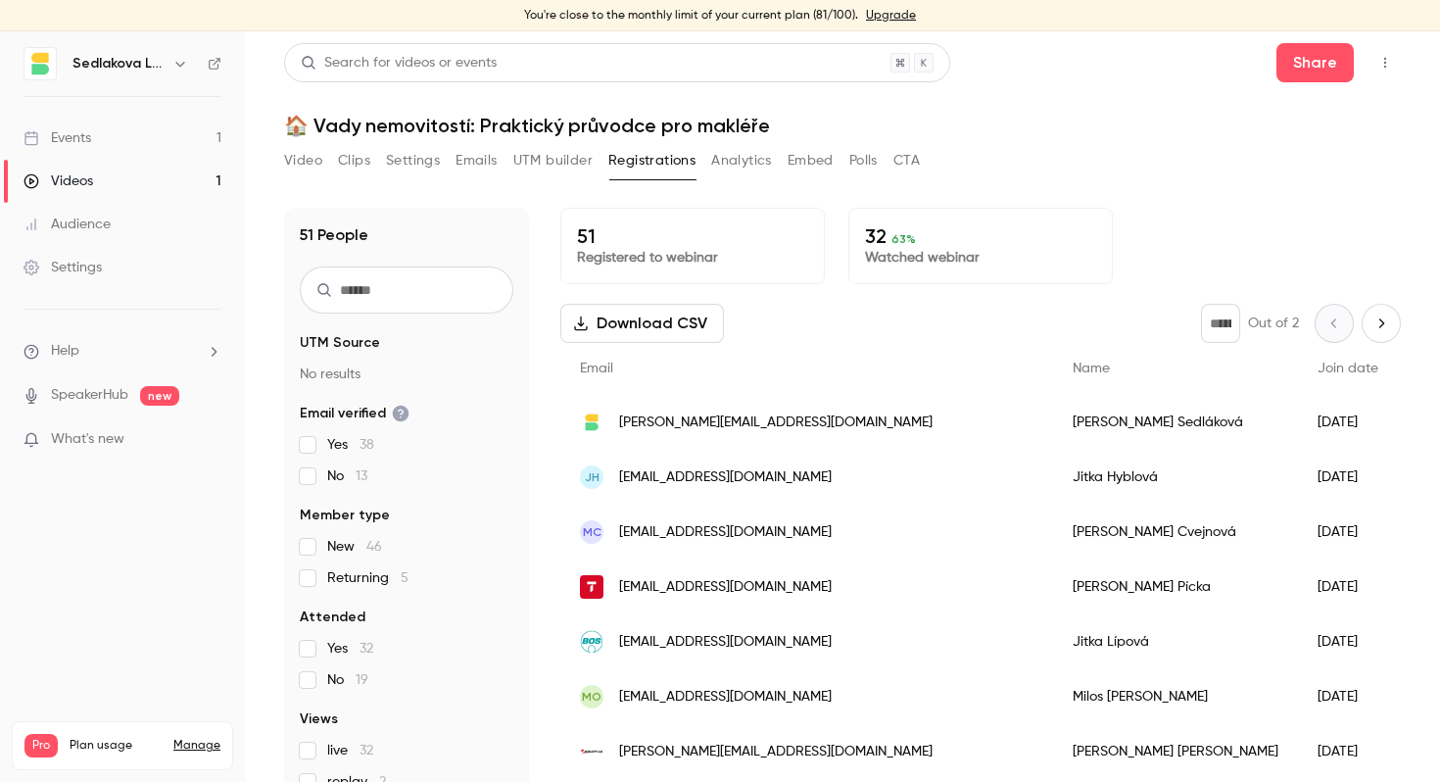
click at [667, 321] on button "Download CSV" at bounding box center [642, 323] width 164 height 39
